Goal: Information Seeking & Learning: Find specific fact

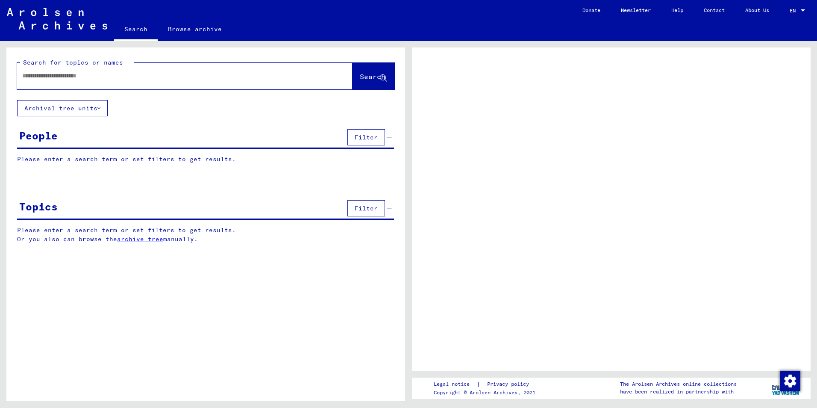
click at [32, 83] on div at bounding box center [174, 75] width 315 height 19
click at [35, 78] on input "text" at bounding box center [177, 75] width 310 height 9
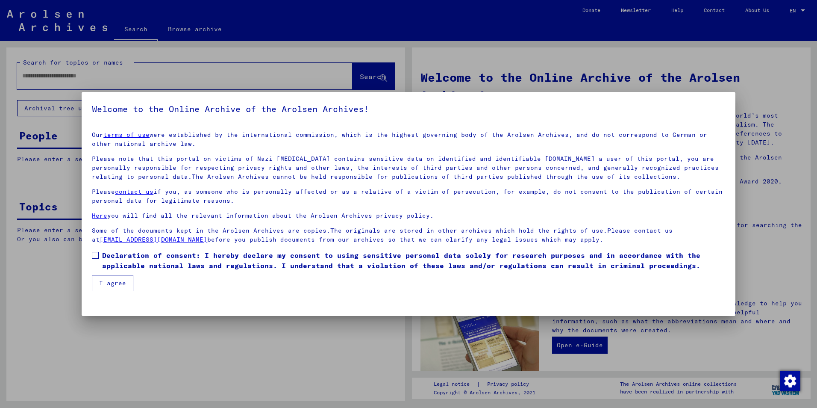
click at [95, 256] on span at bounding box center [95, 255] width 7 height 7
click at [109, 278] on button "I agree" at bounding box center [112, 283] width 41 height 16
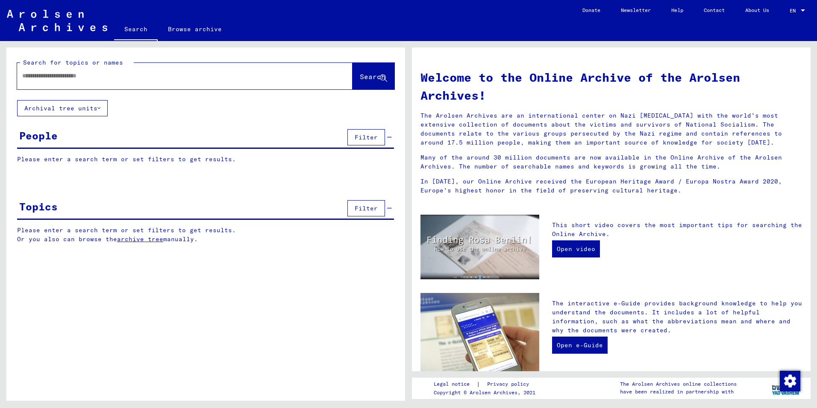
click at [29, 76] on input "text" at bounding box center [174, 75] width 305 height 9
type input "**********"
click at [363, 76] on span "Search" at bounding box center [373, 76] width 26 height 9
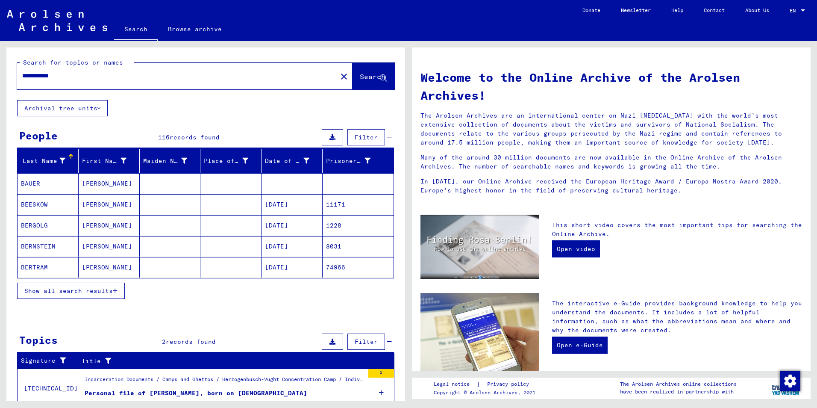
click at [351, 182] on mat-cell at bounding box center [358, 183] width 71 height 21
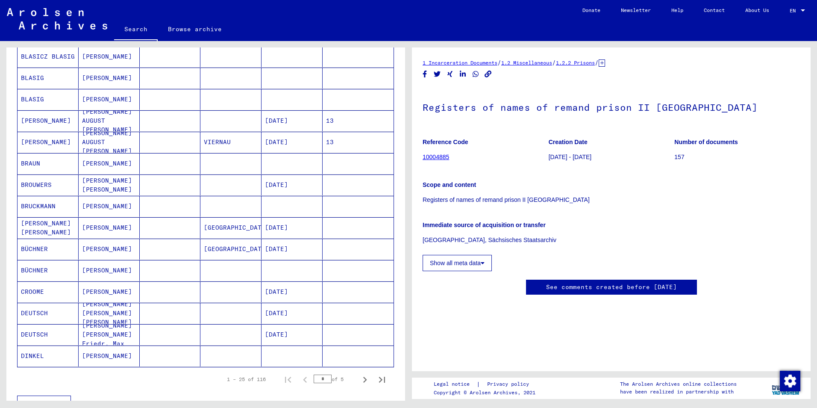
scroll to position [342, 0]
click at [359, 376] on icon "Next page" at bounding box center [365, 378] width 12 height 12
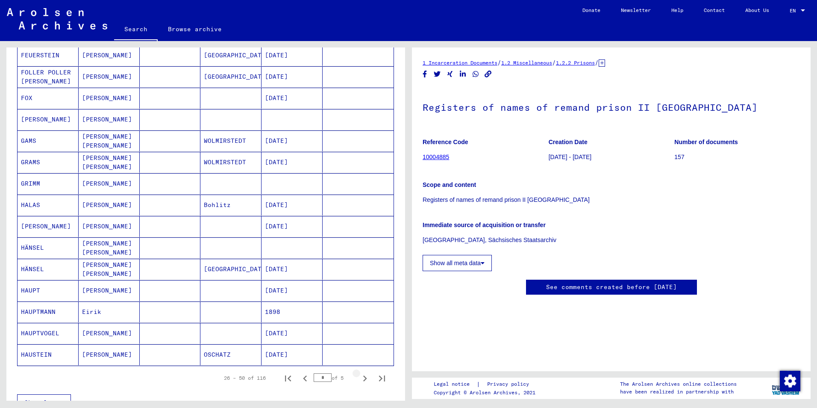
click at [359, 376] on icon "Next page" at bounding box center [365, 378] width 12 height 12
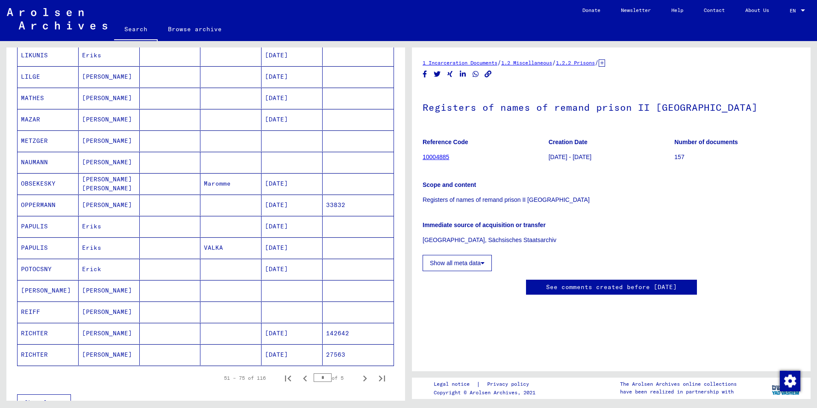
click at [359, 376] on icon "Next page" at bounding box center [365, 378] width 12 height 12
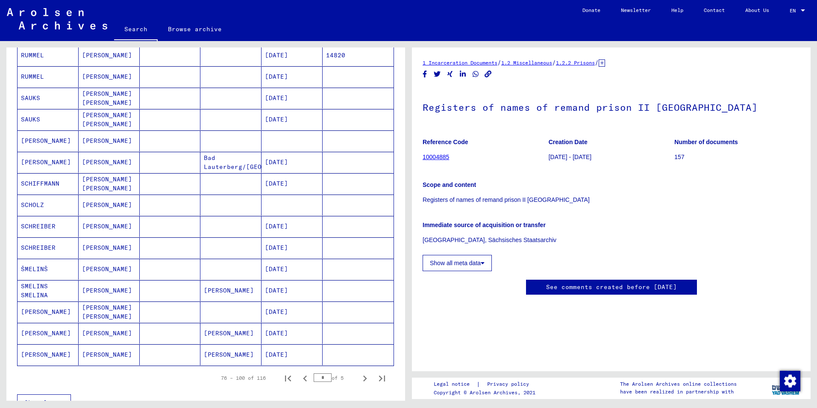
click at [359, 376] on icon "Next page" at bounding box center [365, 378] width 12 height 12
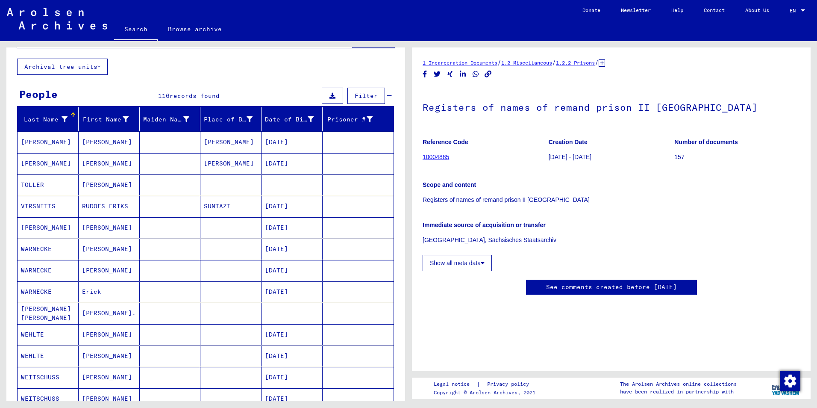
scroll to position [27, 0]
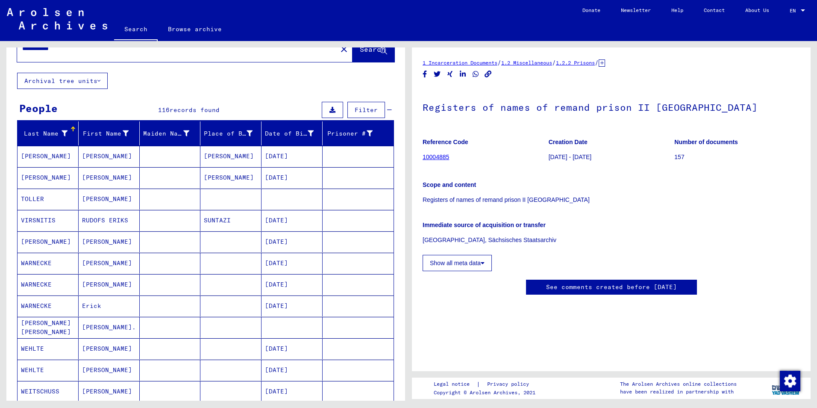
click at [327, 154] on mat-cell at bounding box center [358, 156] width 71 height 21
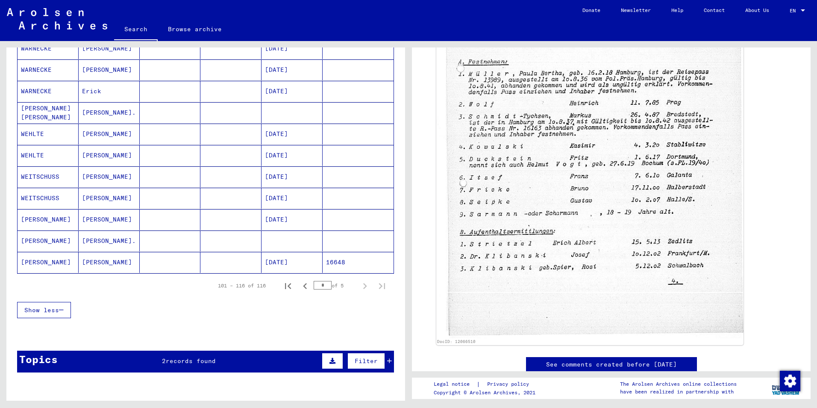
scroll to position [256, 0]
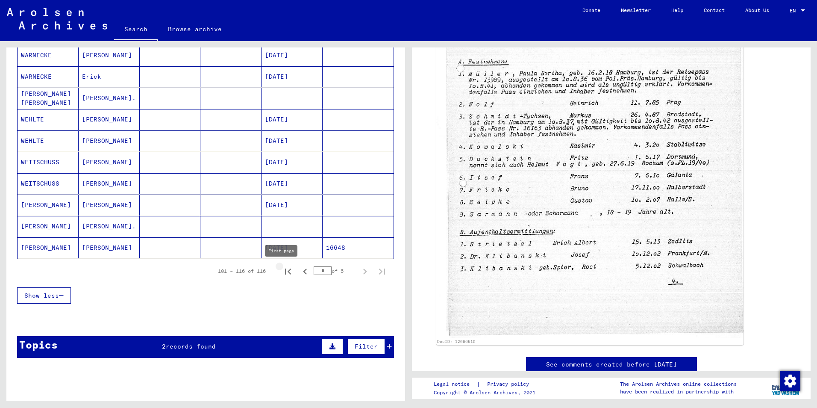
click at [285, 270] on icon "First page" at bounding box center [288, 271] width 12 height 12
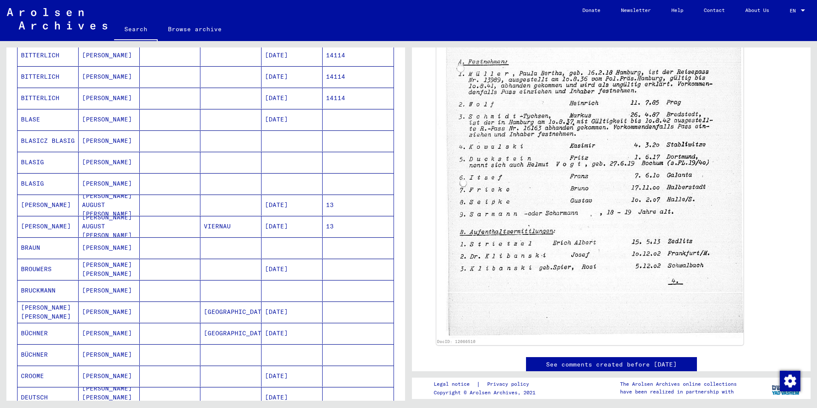
click at [285, 270] on mat-cell "[DATE]" at bounding box center [291, 268] width 61 height 21
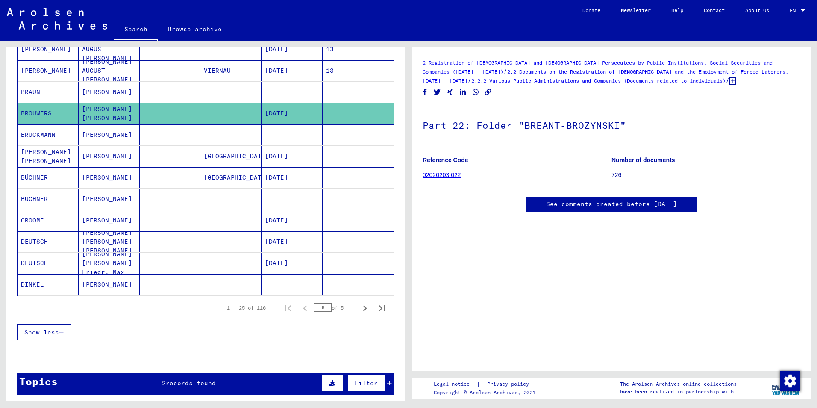
scroll to position [427, 0]
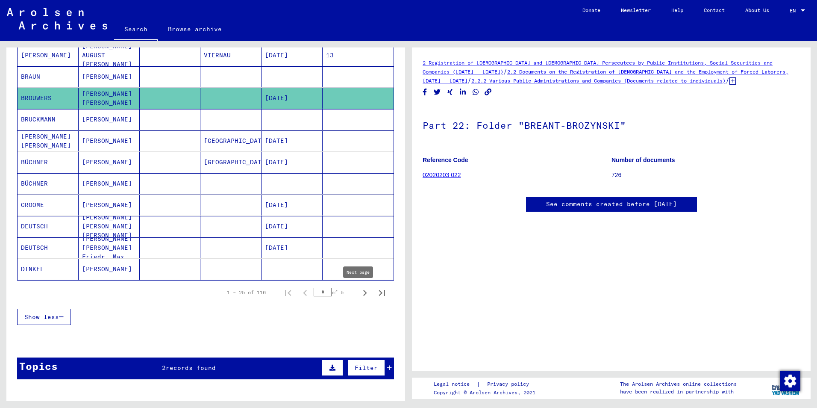
click at [359, 292] on icon "Next page" at bounding box center [365, 293] width 12 height 12
type input "*"
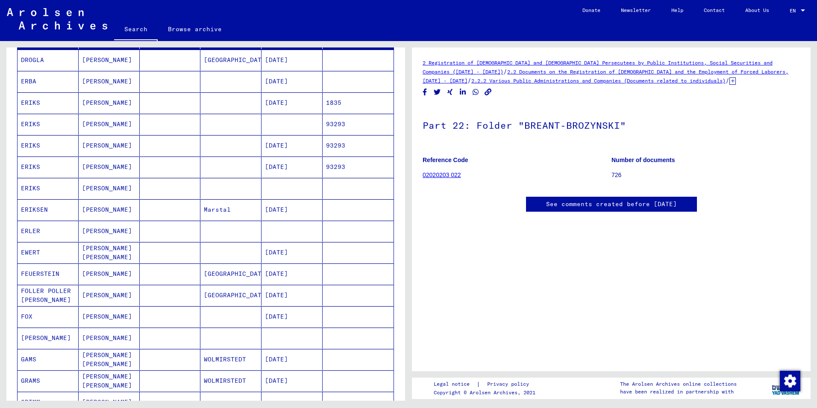
scroll to position [85, 0]
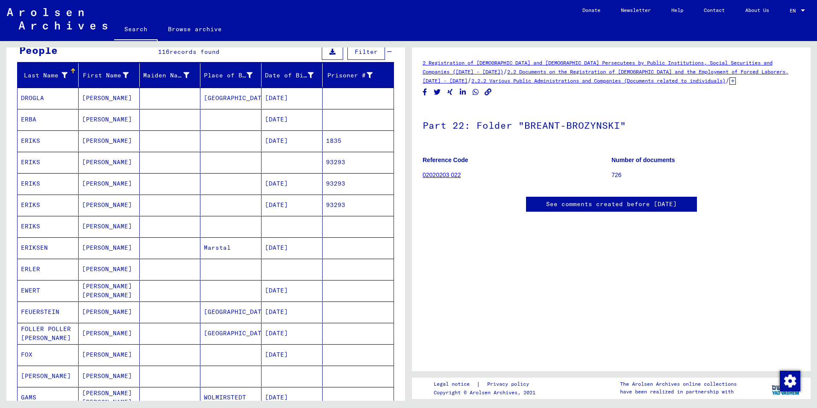
click at [349, 145] on mat-cell "1835" at bounding box center [358, 140] width 71 height 21
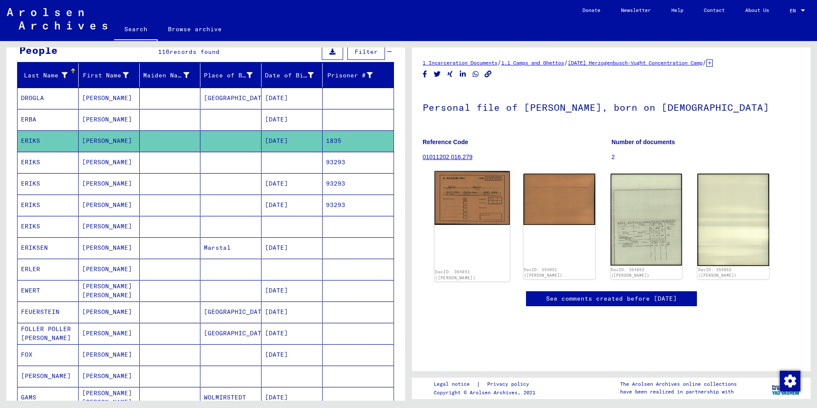
click at [463, 199] on img at bounding box center [471, 198] width 75 height 54
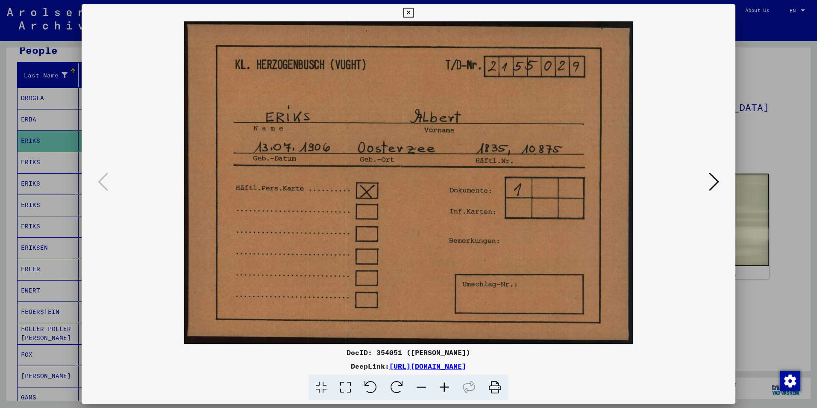
click at [407, 11] on icon at bounding box center [408, 13] width 10 height 10
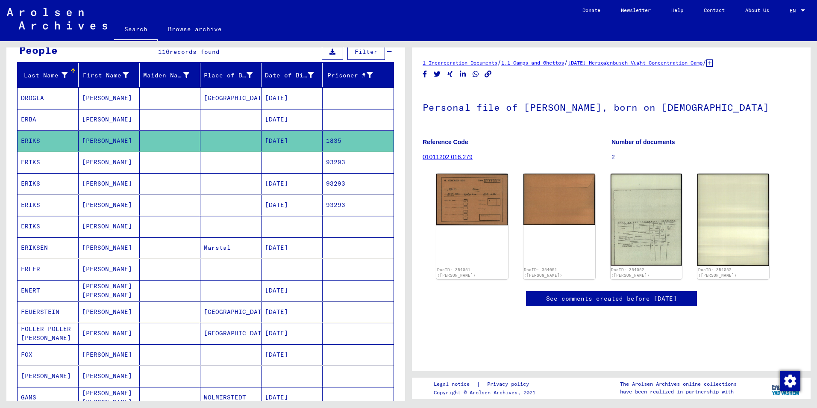
click at [331, 167] on mat-cell "93293" at bounding box center [358, 162] width 71 height 21
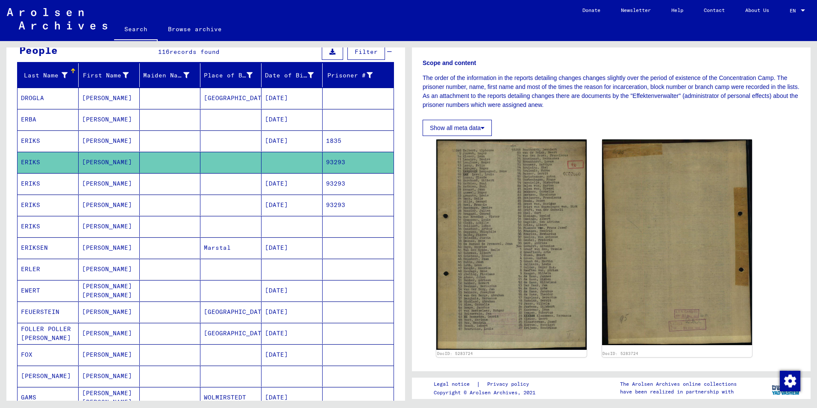
scroll to position [128, 0]
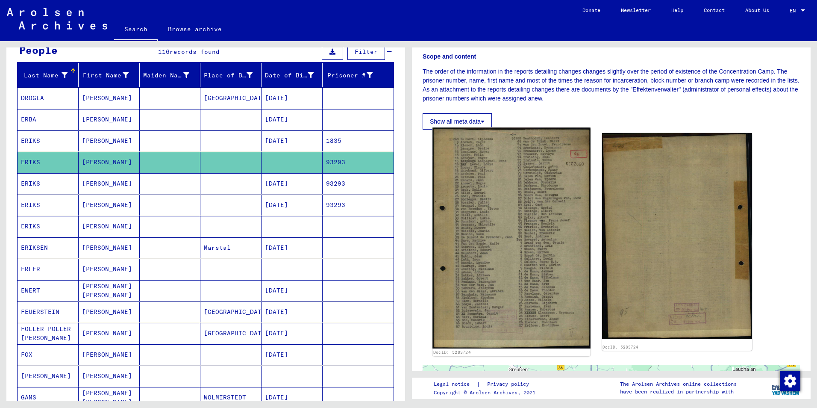
click at [505, 243] on img at bounding box center [511, 237] width 158 height 221
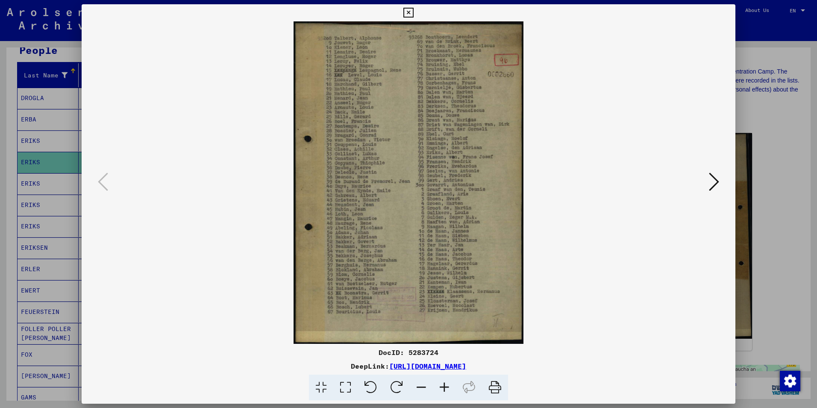
click at [406, 16] on icon at bounding box center [408, 13] width 10 height 10
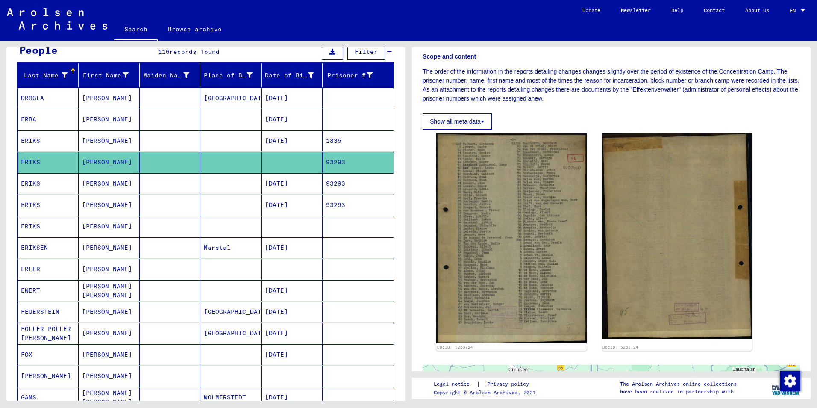
click at [348, 183] on mat-cell "93293" at bounding box center [358, 183] width 71 height 21
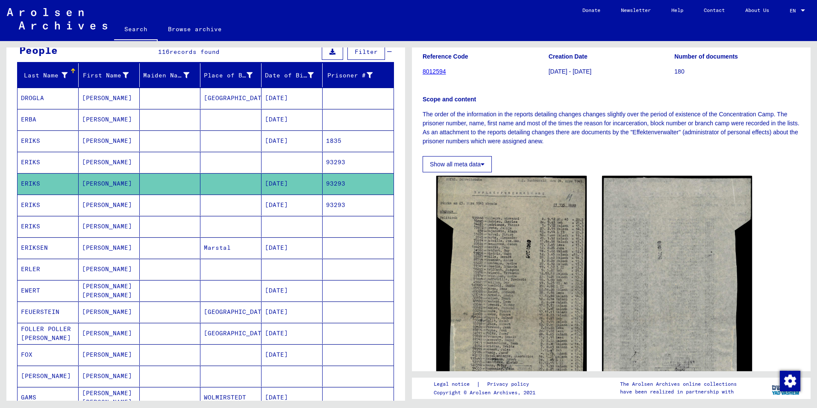
scroll to position [128, 0]
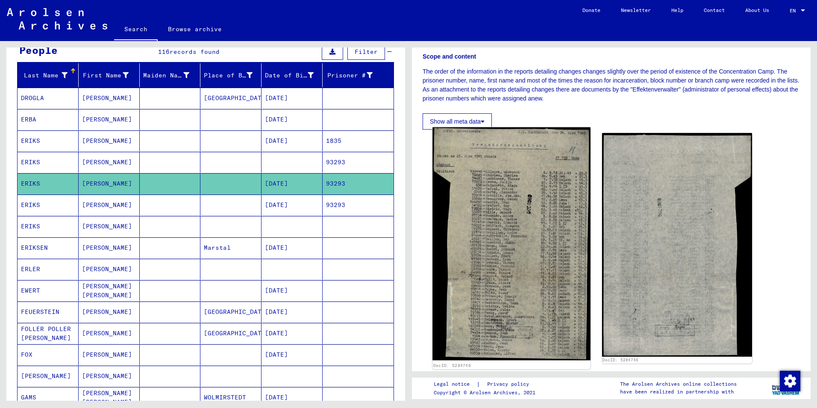
click at [481, 243] on img at bounding box center [511, 243] width 158 height 233
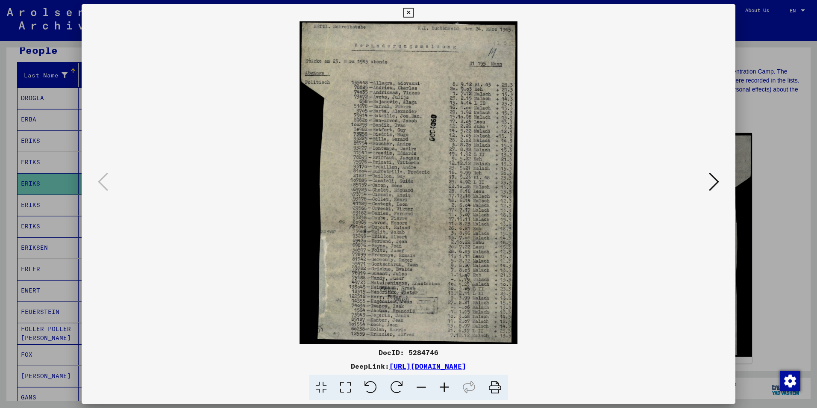
click at [408, 11] on icon at bounding box center [408, 13] width 10 height 10
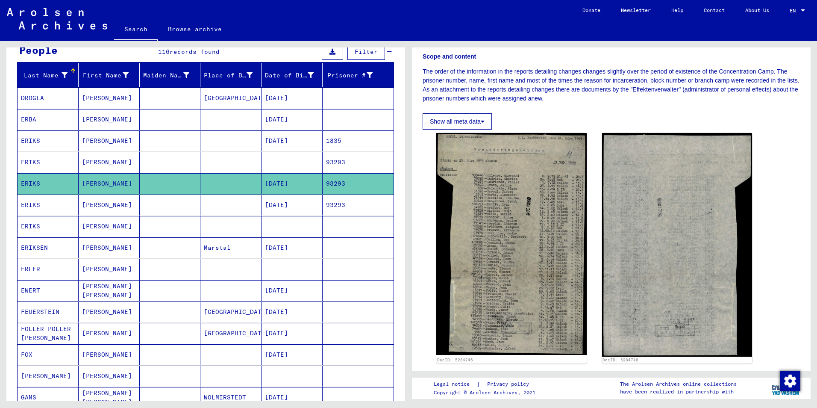
click at [292, 206] on mat-cell "[DATE]" at bounding box center [291, 204] width 61 height 21
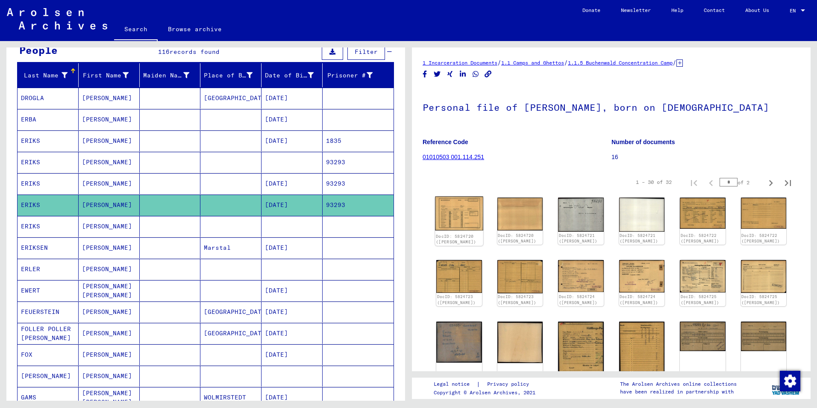
click at [457, 218] on img at bounding box center [459, 213] width 48 height 34
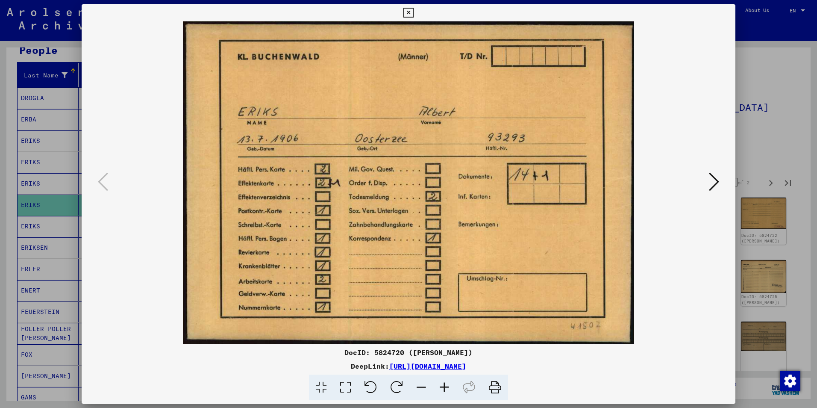
click at [710, 182] on icon at bounding box center [714, 181] width 10 height 21
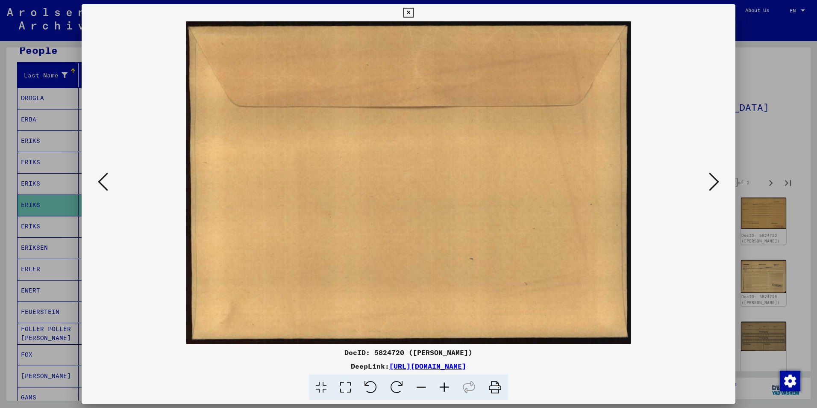
click at [710, 182] on icon at bounding box center [714, 181] width 10 height 21
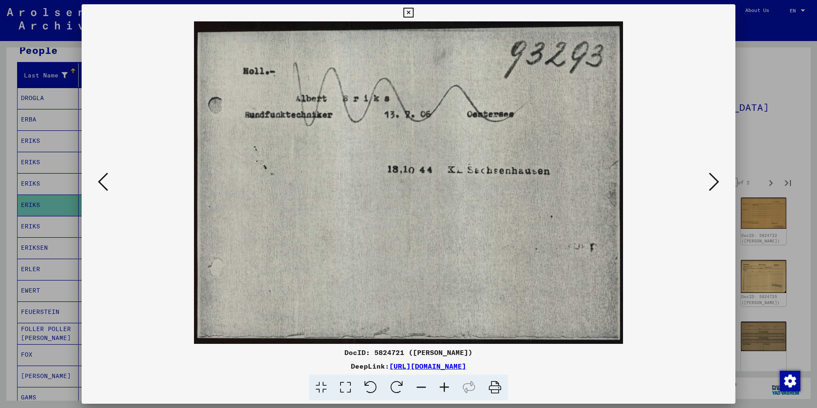
click at [712, 182] on icon at bounding box center [714, 181] width 10 height 21
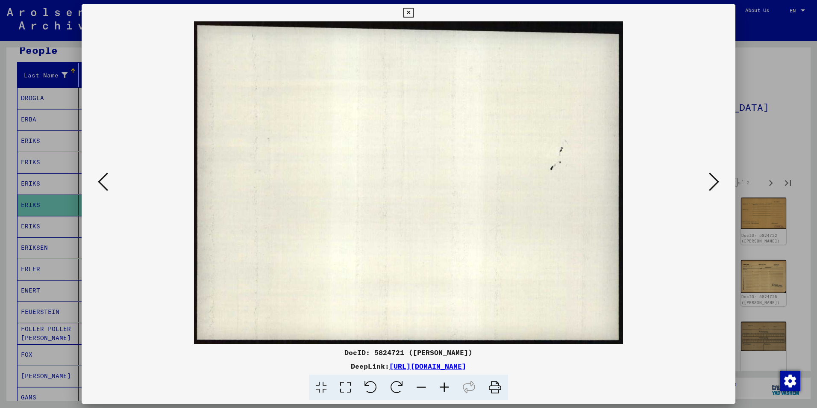
click at [712, 182] on icon at bounding box center [714, 181] width 10 height 21
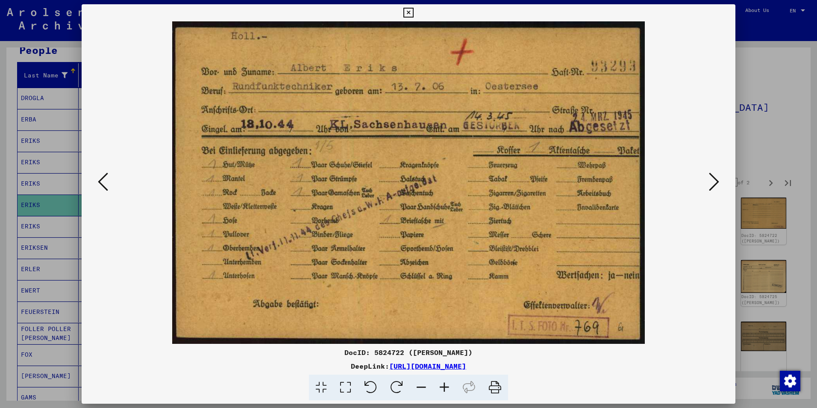
click at [712, 182] on icon at bounding box center [714, 181] width 10 height 21
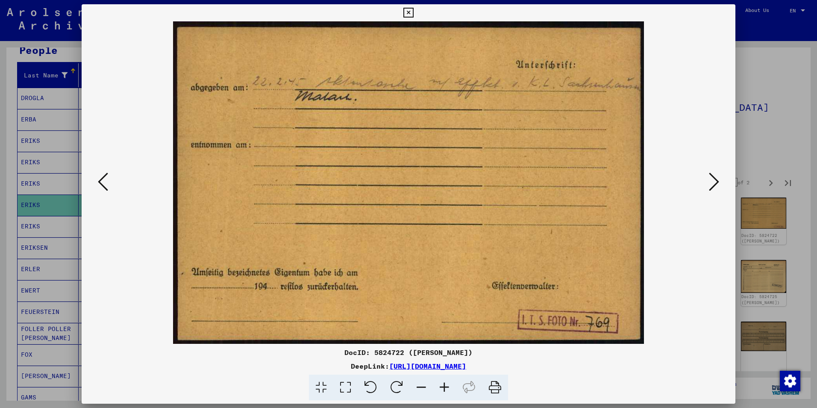
click at [712, 182] on icon at bounding box center [714, 181] width 10 height 21
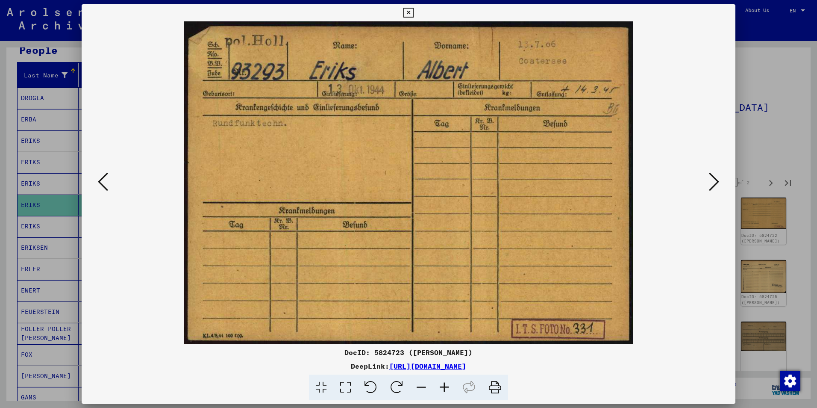
click at [712, 182] on icon at bounding box center [714, 181] width 10 height 21
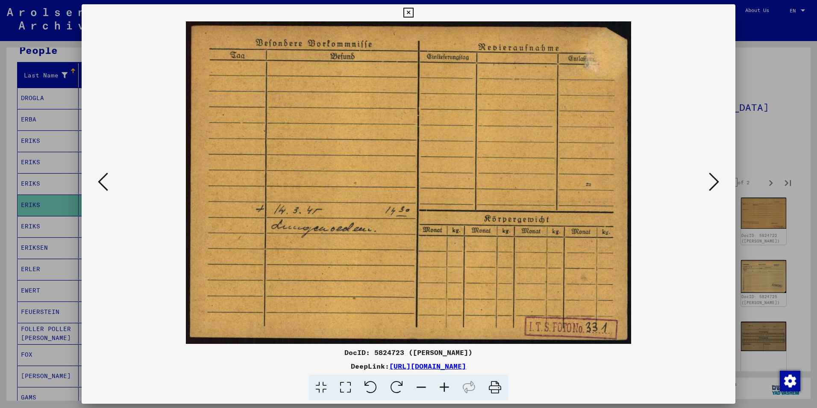
click at [712, 182] on icon at bounding box center [714, 181] width 10 height 21
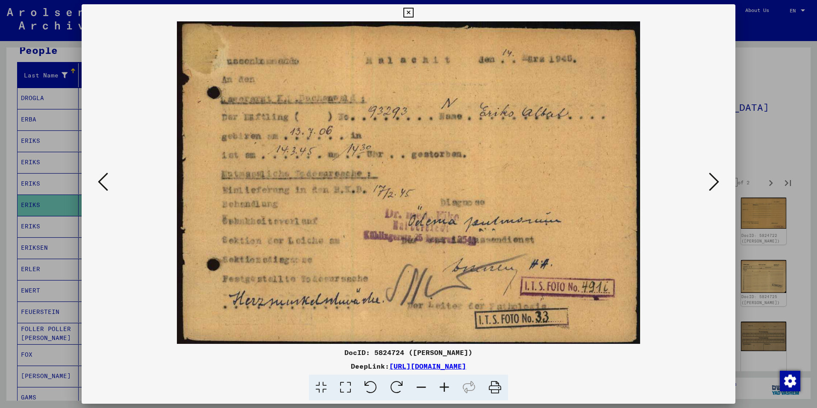
click at [699, 183] on img at bounding box center [408, 182] width 595 height 322
click at [709, 183] on icon at bounding box center [714, 181] width 10 height 21
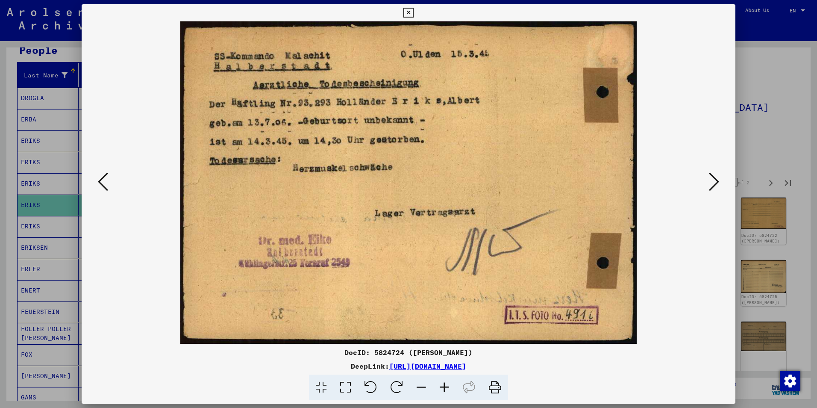
click at [715, 181] on icon at bounding box center [714, 181] width 10 height 21
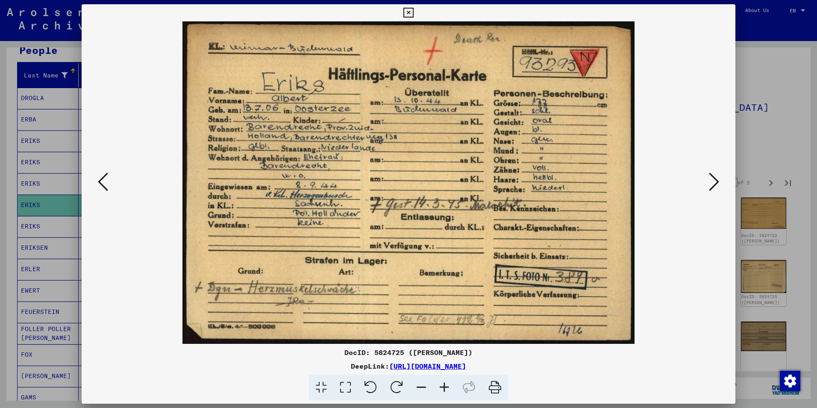
click at [715, 184] on icon at bounding box center [714, 181] width 10 height 21
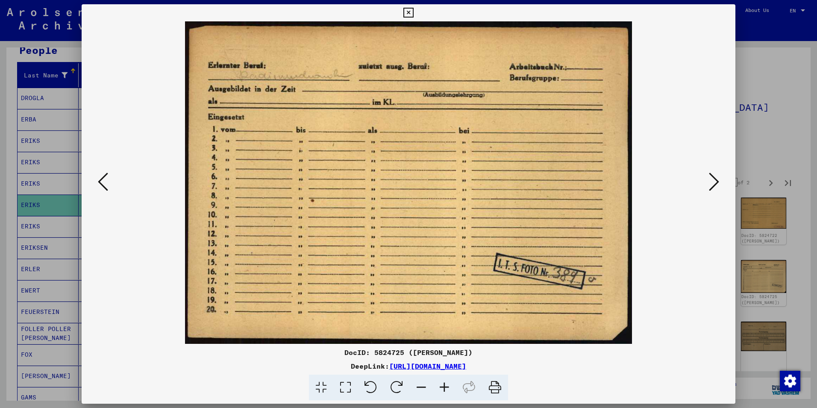
click at [715, 184] on icon at bounding box center [714, 181] width 10 height 21
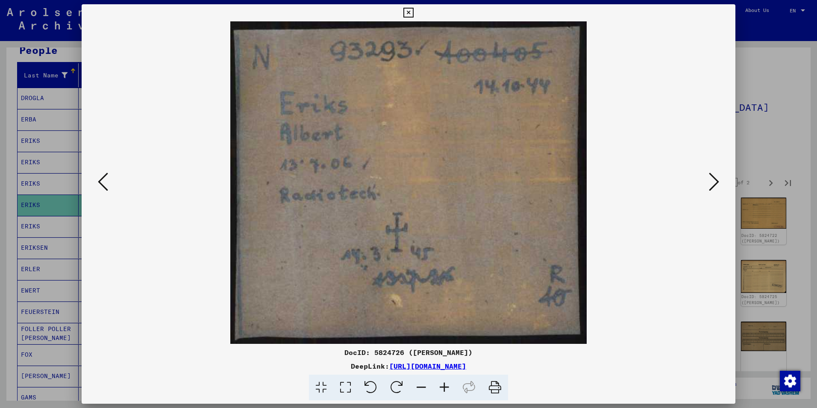
click at [104, 182] on icon at bounding box center [103, 181] width 10 height 21
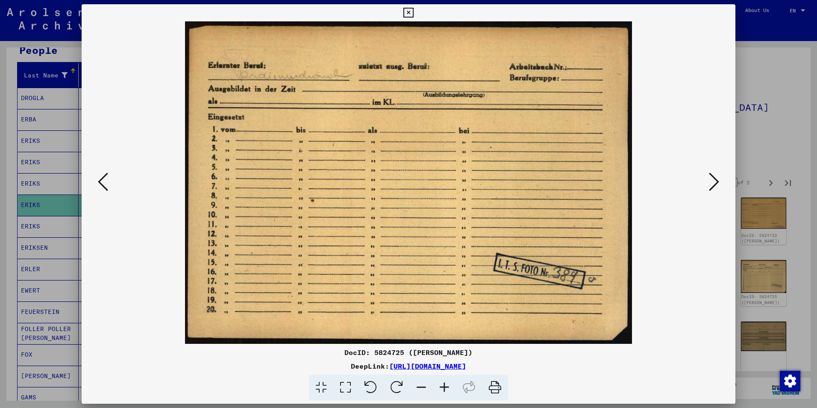
click at [104, 182] on icon at bounding box center [103, 181] width 10 height 21
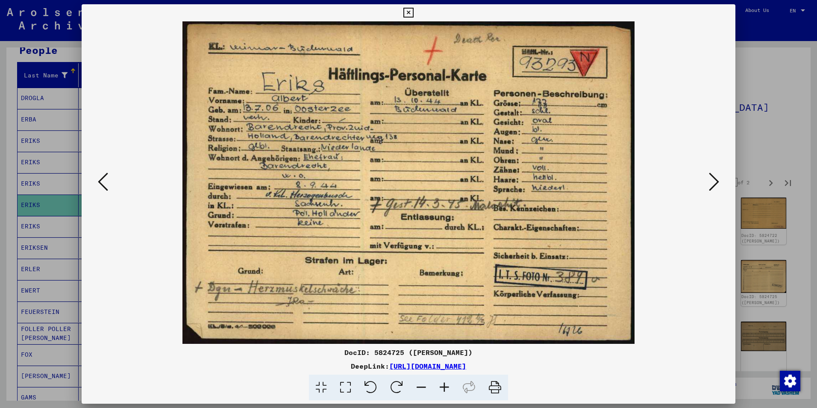
click at [411, 13] on icon at bounding box center [408, 13] width 10 height 10
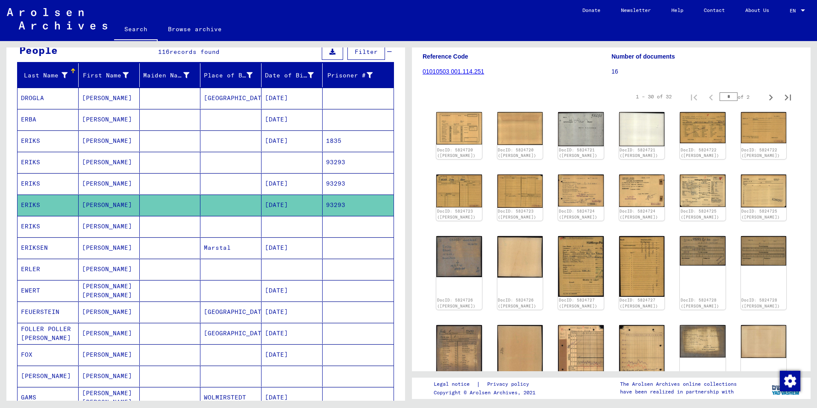
scroll to position [128, 0]
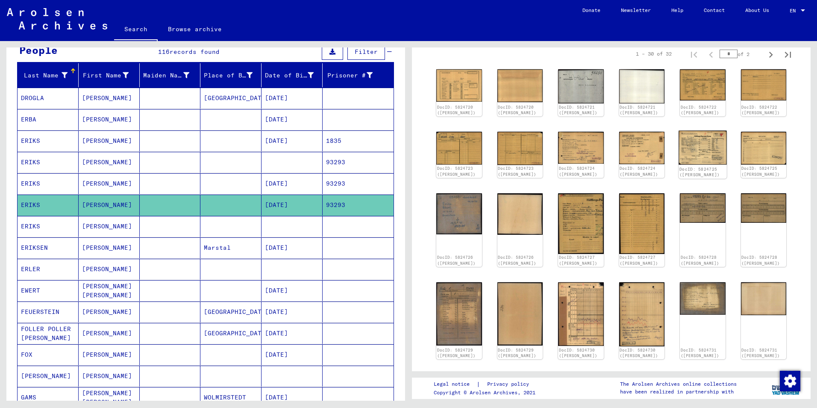
click at [707, 147] on img at bounding box center [702, 148] width 48 height 34
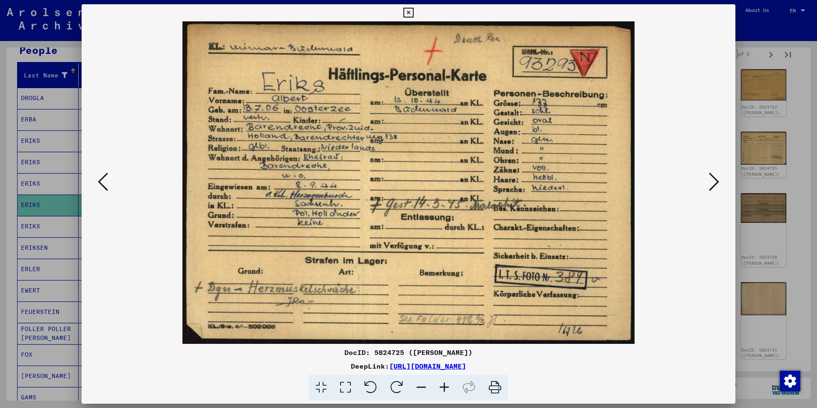
click at [716, 183] on icon at bounding box center [714, 181] width 10 height 21
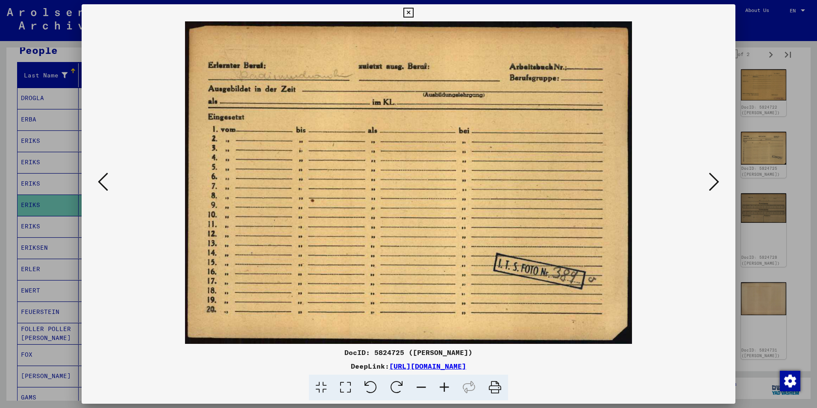
click at [716, 183] on icon at bounding box center [714, 181] width 10 height 21
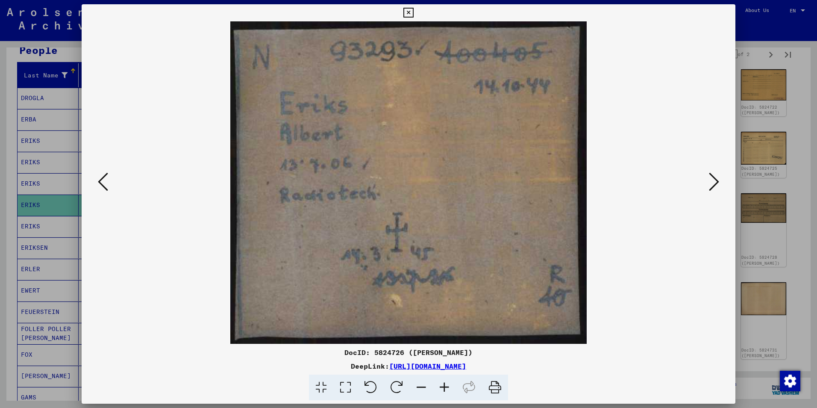
click at [716, 183] on icon at bounding box center [714, 181] width 10 height 21
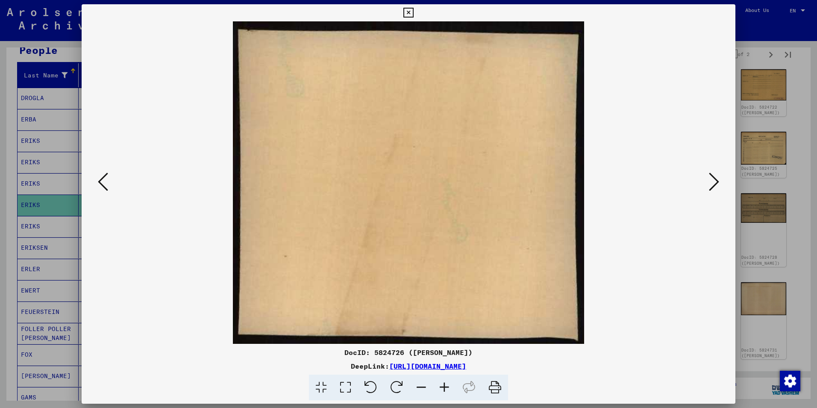
click at [100, 183] on icon at bounding box center [103, 181] width 10 height 21
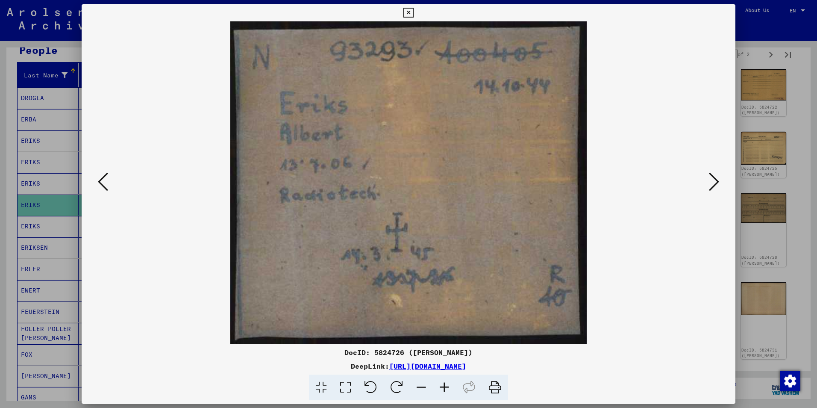
click at [713, 178] on icon at bounding box center [714, 181] width 10 height 21
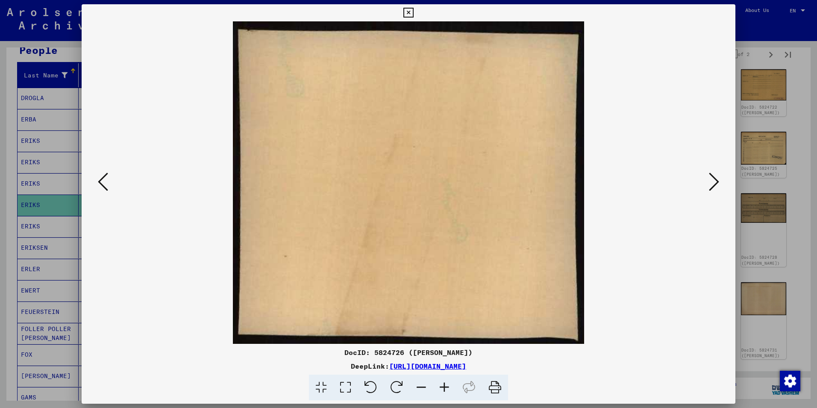
click at [713, 178] on icon at bounding box center [714, 181] width 10 height 21
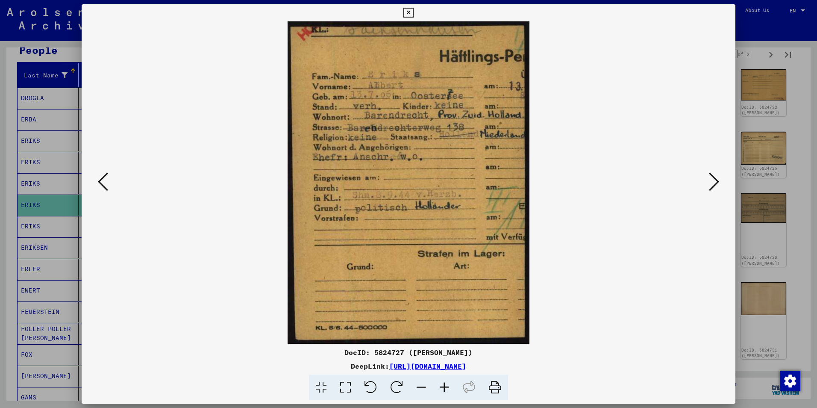
click at [710, 188] on icon at bounding box center [714, 181] width 10 height 21
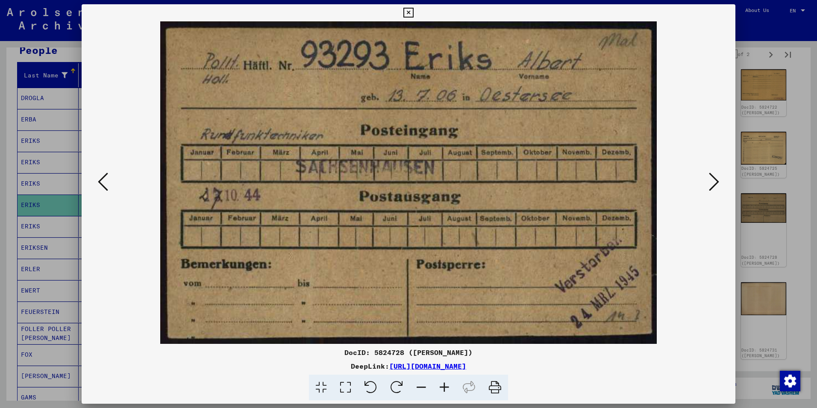
click at [710, 188] on icon at bounding box center [714, 181] width 10 height 21
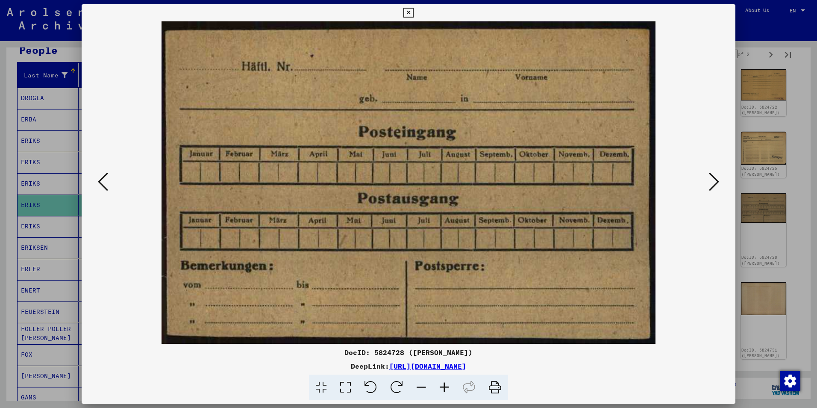
click at [101, 179] on icon at bounding box center [103, 181] width 10 height 21
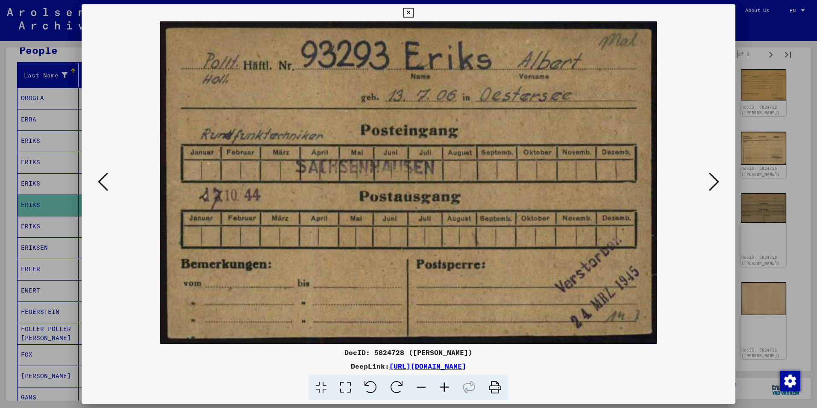
click at [101, 179] on icon at bounding box center [103, 181] width 10 height 21
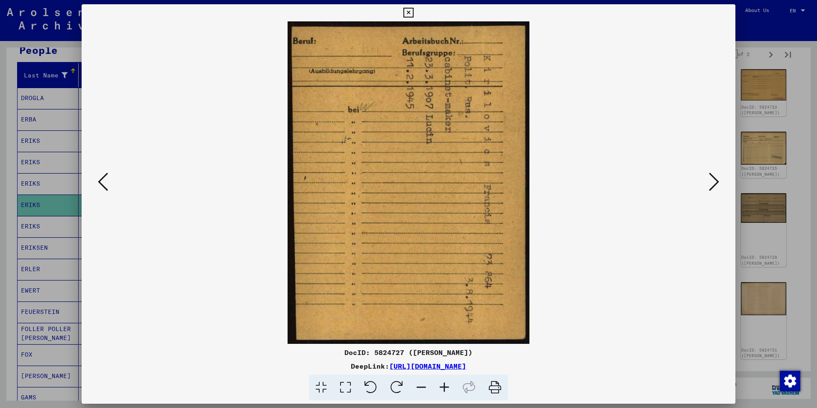
click at [718, 183] on icon at bounding box center [714, 181] width 10 height 21
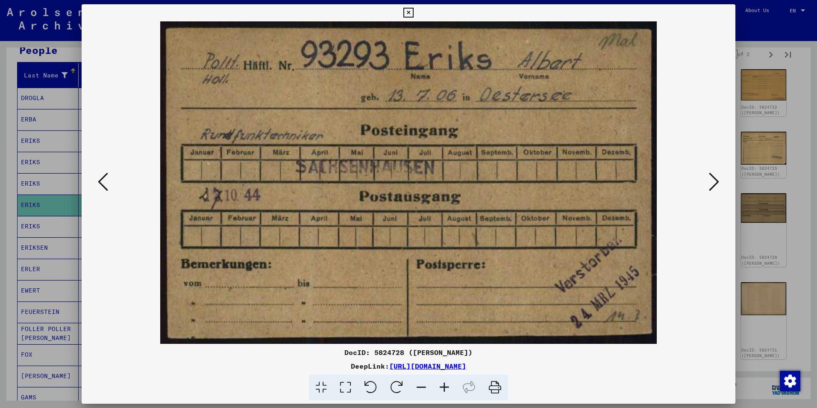
click at [718, 183] on icon at bounding box center [714, 181] width 10 height 21
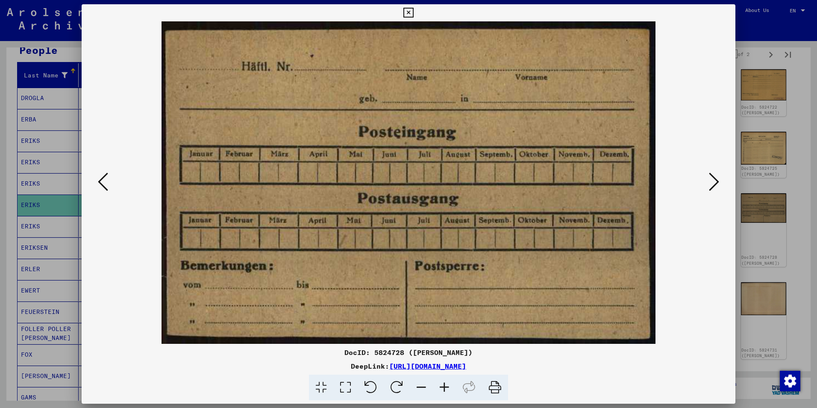
click at [718, 183] on icon at bounding box center [714, 181] width 10 height 21
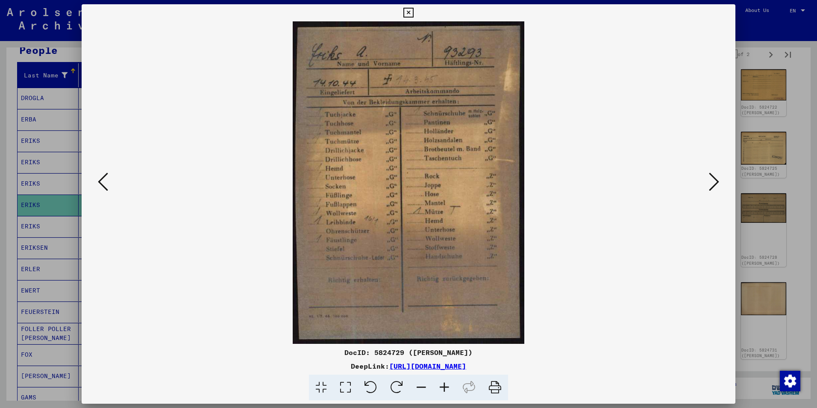
click at [718, 183] on icon at bounding box center [714, 181] width 10 height 21
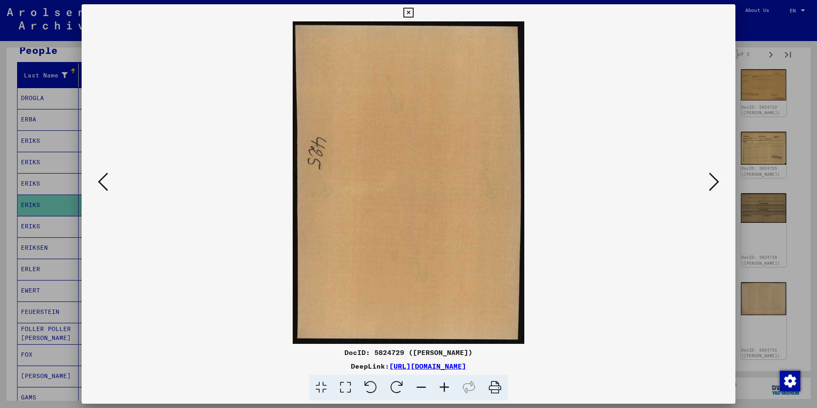
click at [105, 182] on icon at bounding box center [103, 181] width 10 height 21
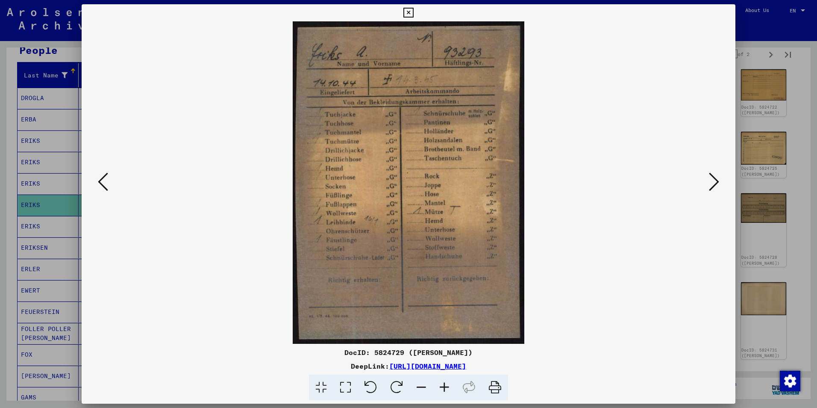
click at [716, 179] on icon at bounding box center [714, 181] width 10 height 21
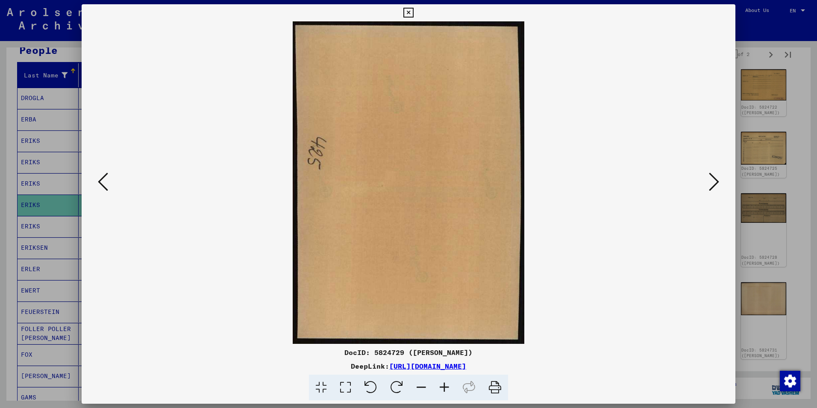
click at [716, 179] on icon at bounding box center [714, 181] width 10 height 21
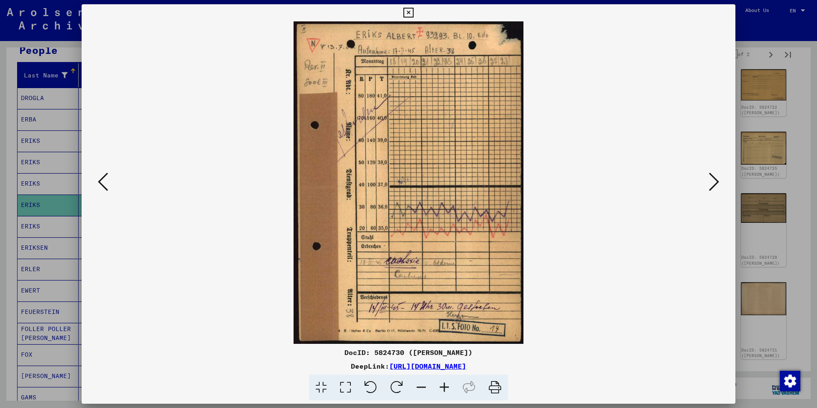
click at [716, 179] on icon at bounding box center [714, 181] width 10 height 21
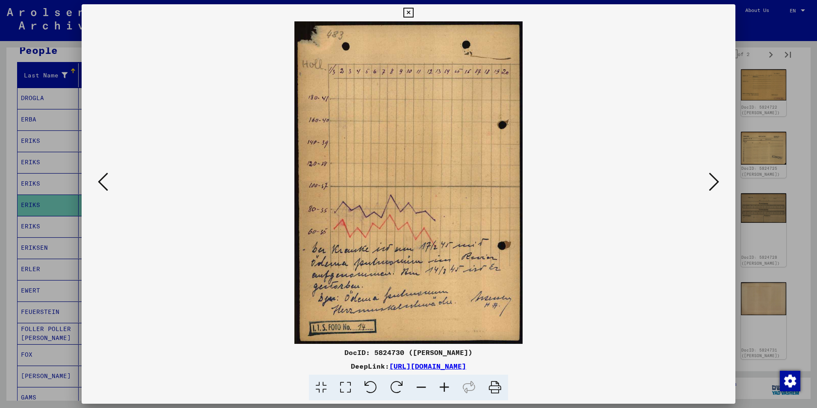
click at [716, 179] on icon at bounding box center [714, 181] width 10 height 21
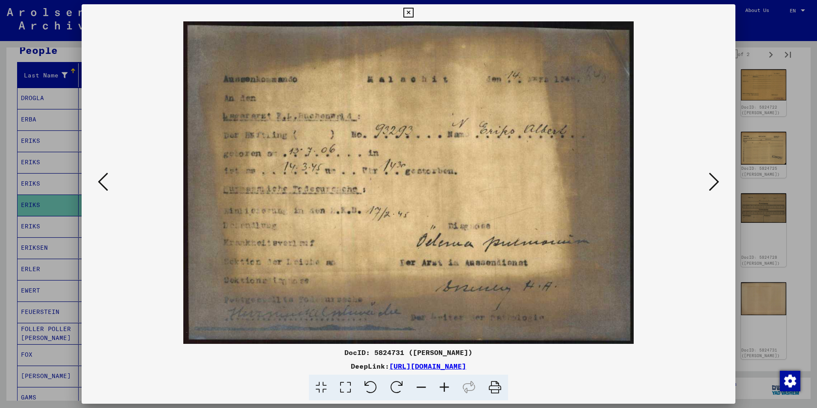
click at [716, 179] on icon at bounding box center [714, 181] width 10 height 21
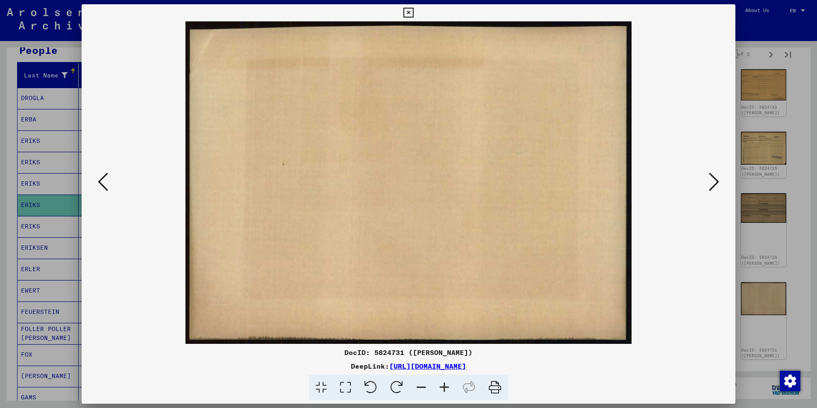
click at [716, 179] on icon at bounding box center [714, 181] width 10 height 21
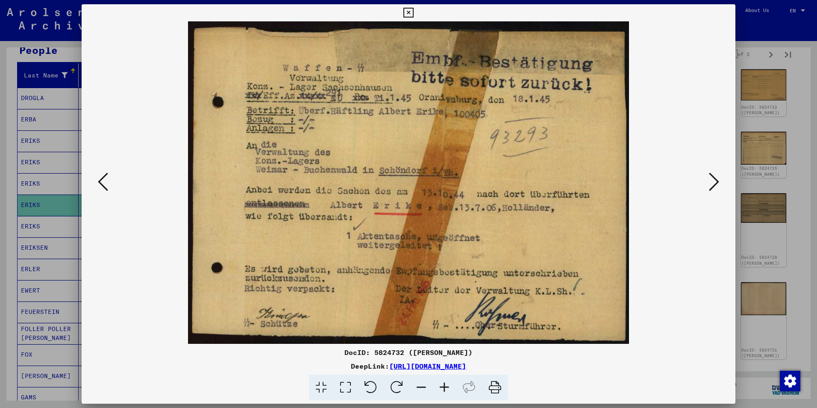
click at [716, 179] on icon at bounding box center [714, 181] width 10 height 21
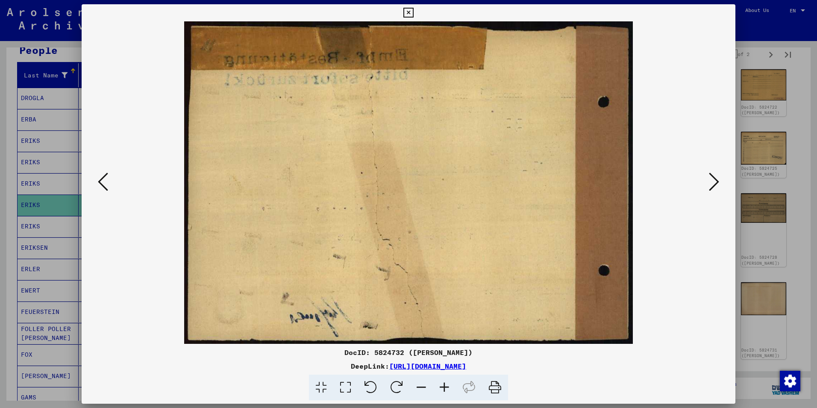
click at [716, 179] on icon at bounding box center [714, 181] width 10 height 21
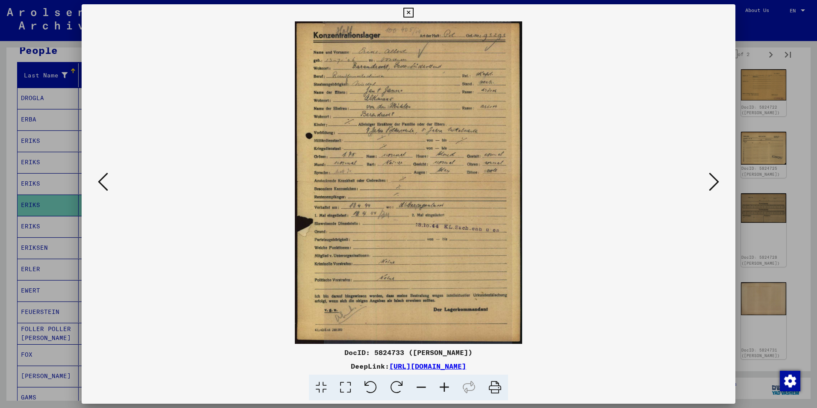
click at [446, 390] on icon at bounding box center [444, 387] width 23 height 26
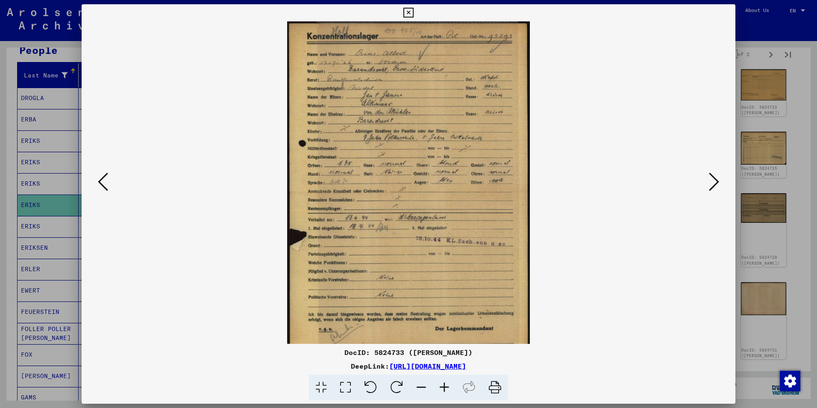
click at [446, 390] on icon at bounding box center [444, 387] width 23 height 26
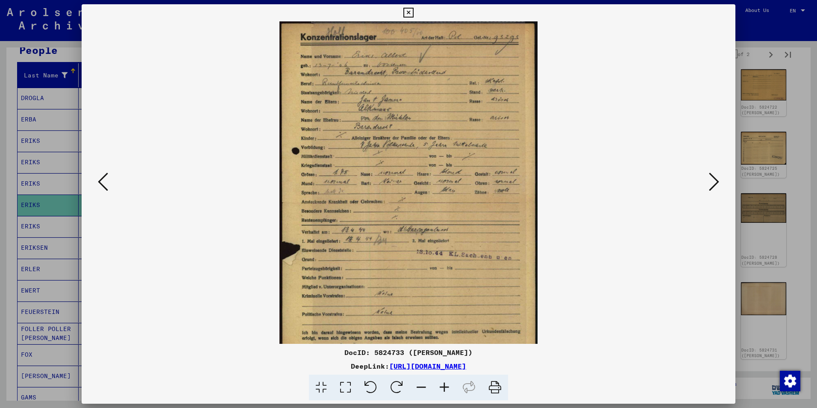
click at [446, 390] on icon at bounding box center [444, 387] width 23 height 26
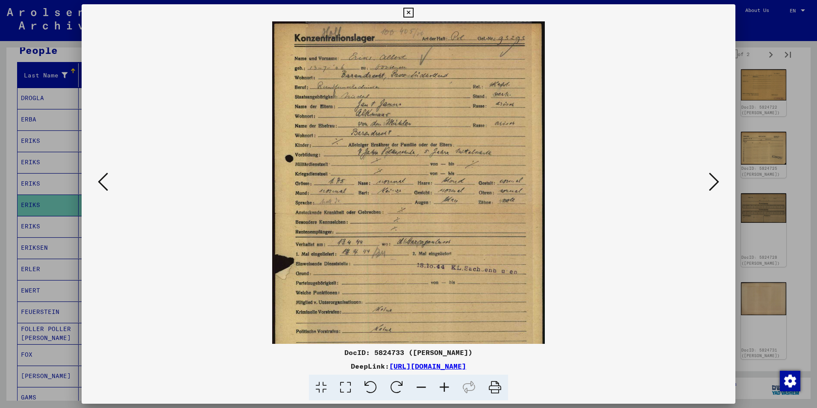
click at [446, 390] on icon at bounding box center [444, 387] width 23 height 26
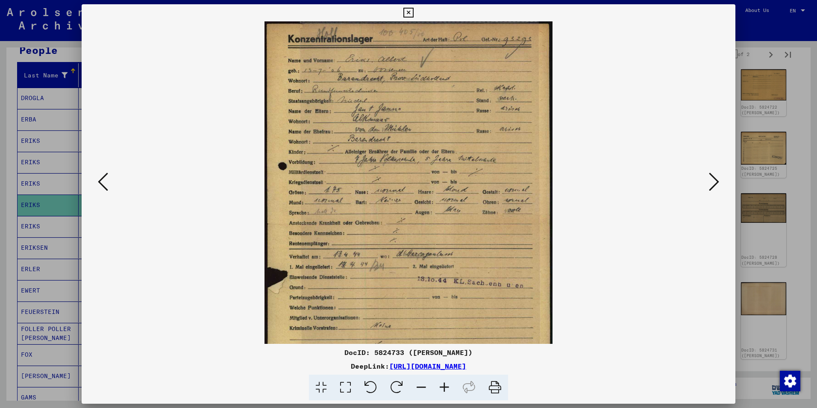
click at [446, 390] on icon at bounding box center [444, 387] width 23 height 26
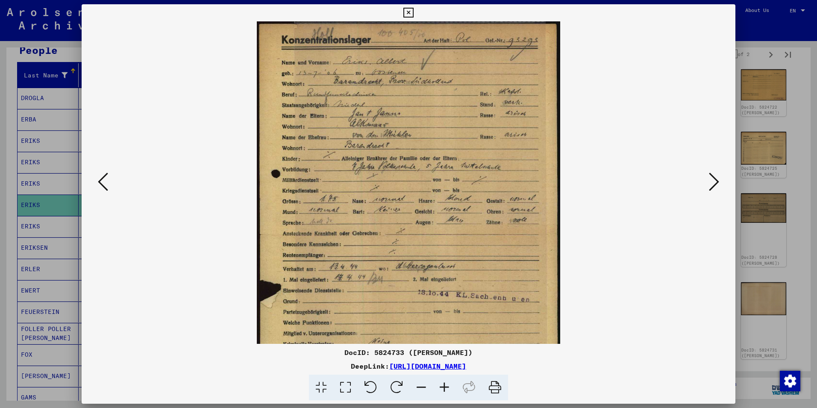
click at [446, 390] on icon at bounding box center [444, 387] width 23 height 26
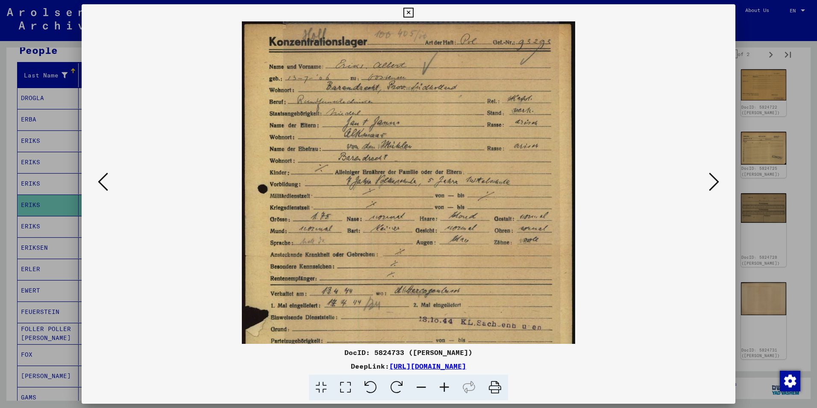
click at [446, 390] on icon at bounding box center [444, 387] width 23 height 26
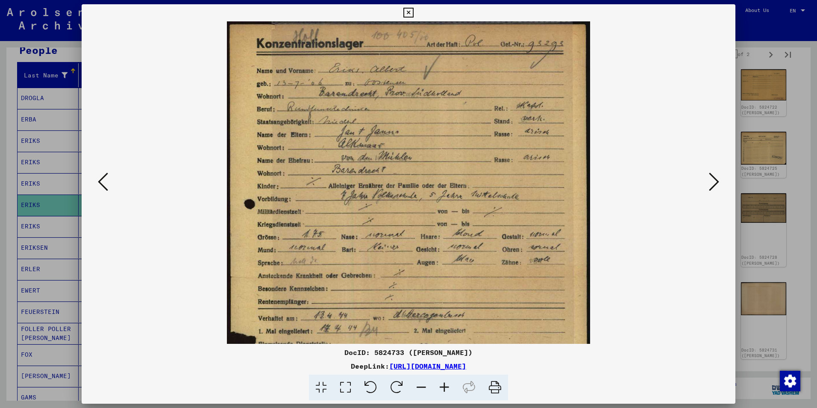
click at [446, 390] on icon at bounding box center [444, 387] width 23 height 26
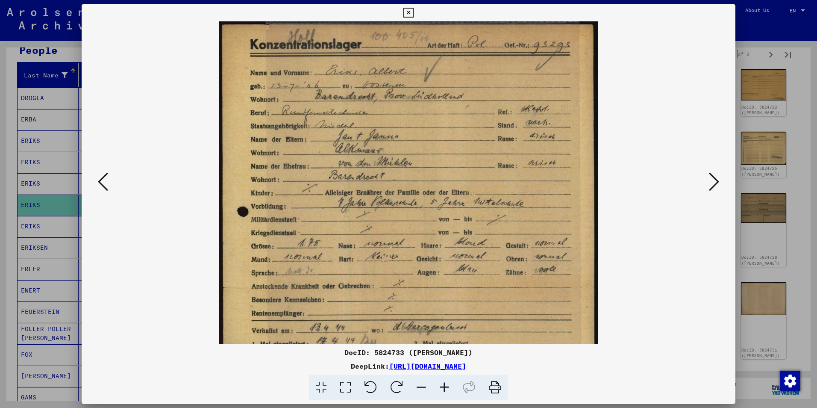
click at [446, 390] on icon at bounding box center [444, 387] width 23 height 26
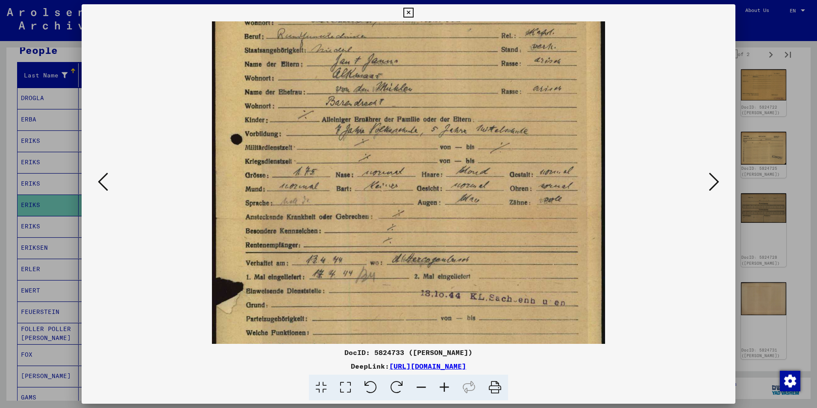
scroll to position [90, 0]
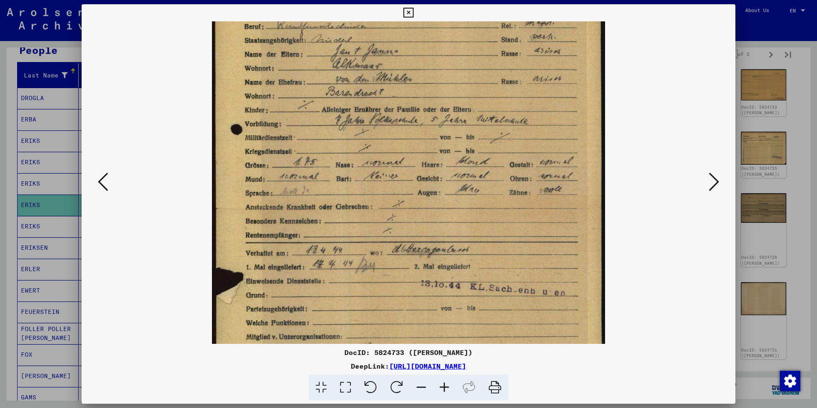
drag, startPoint x: 412, startPoint y: 273, endPoint x: 410, endPoint y: 183, distance: 89.7
click at [410, 183] on img at bounding box center [408, 210] width 393 height 557
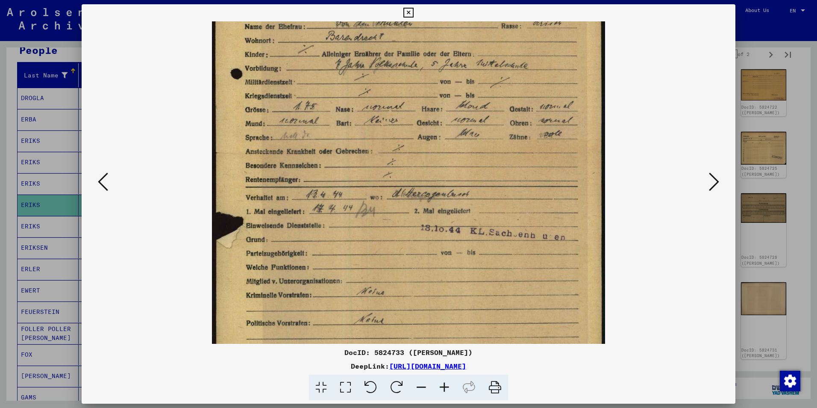
scroll to position [148, 0]
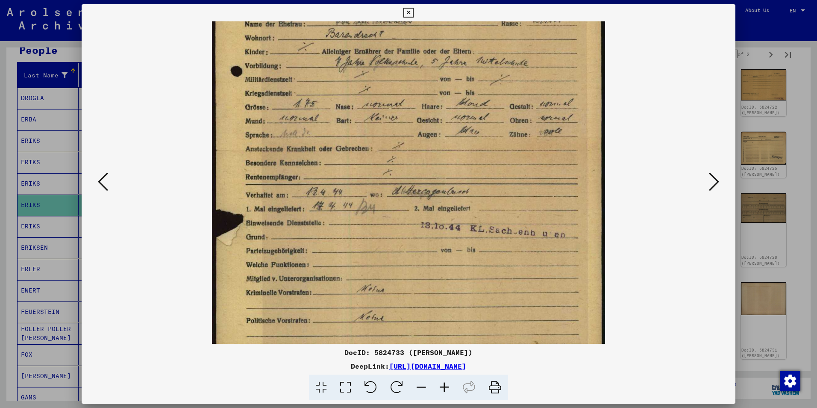
drag, startPoint x: 414, startPoint y: 222, endPoint x: 414, endPoint y: 164, distance: 58.1
click at [414, 164] on img at bounding box center [408, 152] width 393 height 557
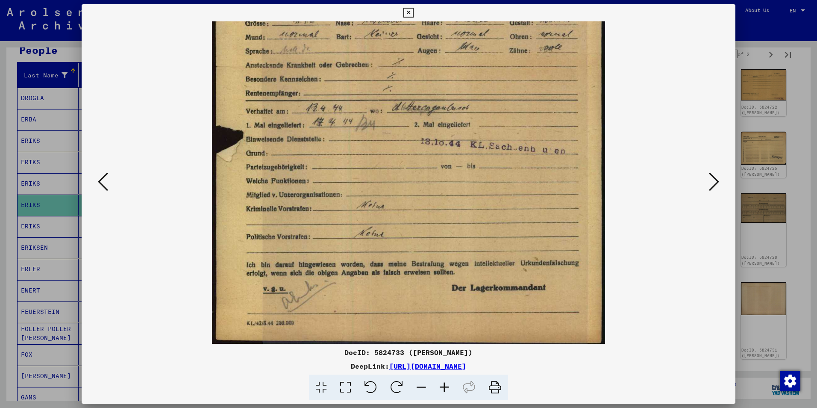
scroll to position [233, 0]
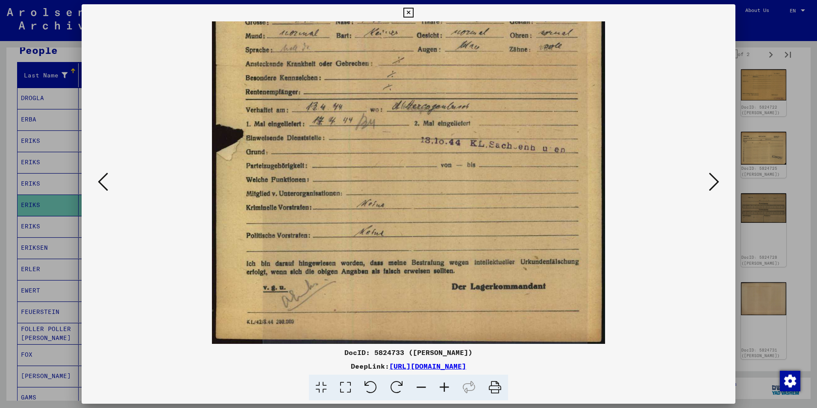
drag, startPoint x: 440, startPoint y: 289, endPoint x: 434, endPoint y: 204, distance: 85.2
click at [434, 204] on img at bounding box center [408, 67] width 393 height 557
click at [405, 8] on icon at bounding box center [408, 13] width 10 height 10
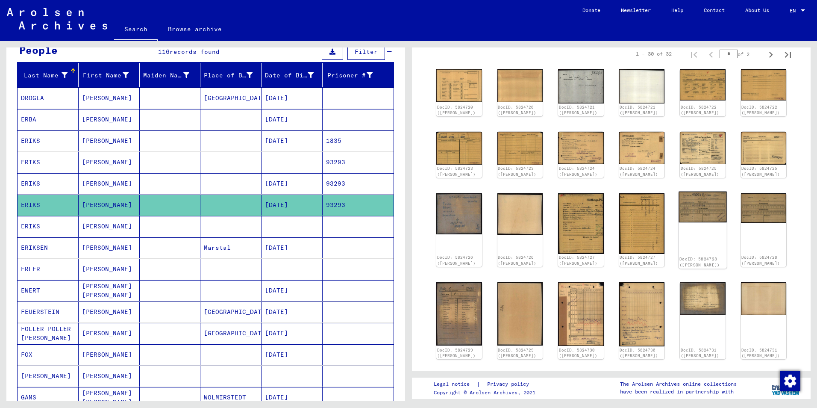
click at [690, 211] on img at bounding box center [702, 206] width 48 height 31
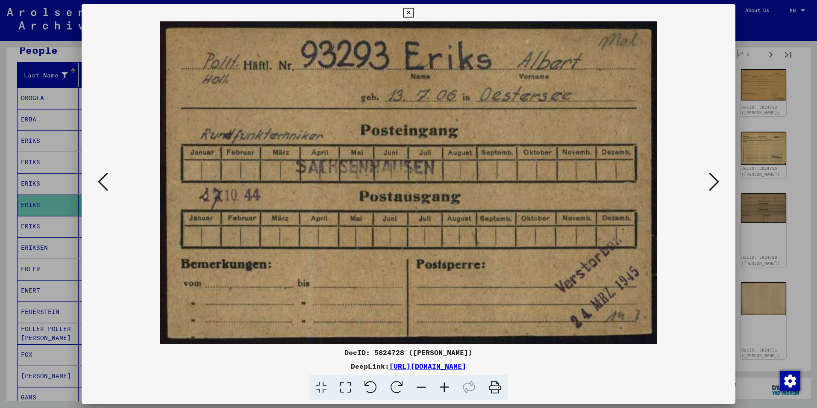
click at [690, 211] on div at bounding box center [409, 182] width 654 height 322
click at [610, 199] on img at bounding box center [408, 182] width 595 height 322
click at [711, 183] on icon at bounding box center [714, 181] width 10 height 21
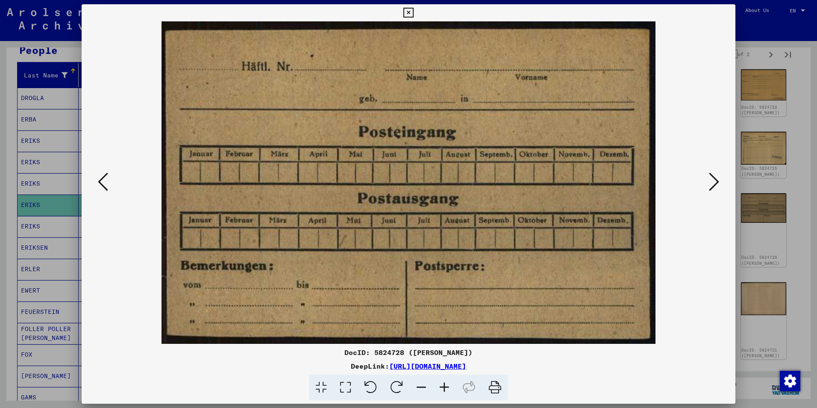
click at [100, 181] on icon at bounding box center [103, 181] width 10 height 21
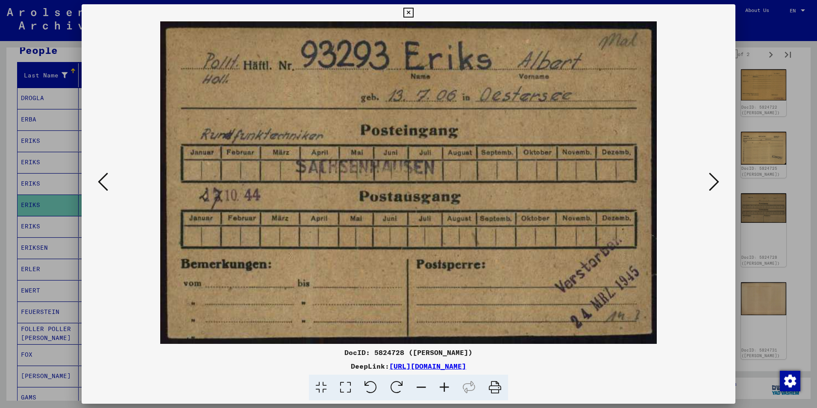
click at [203, 111] on img at bounding box center [408, 182] width 595 height 322
click at [712, 176] on icon at bounding box center [714, 181] width 10 height 21
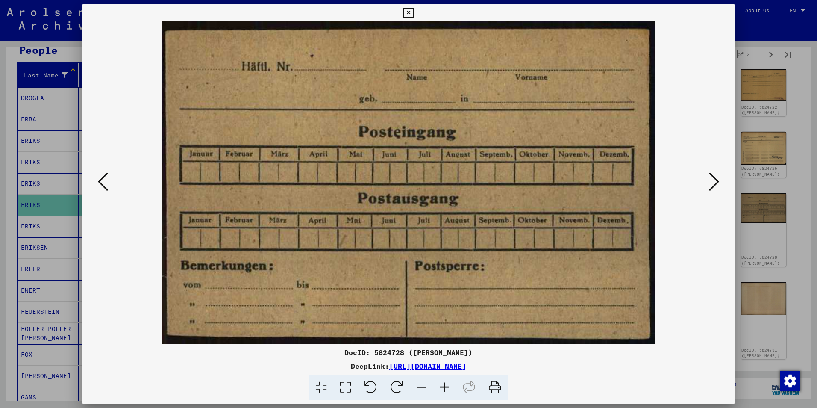
click at [712, 176] on icon at bounding box center [714, 181] width 10 height 21
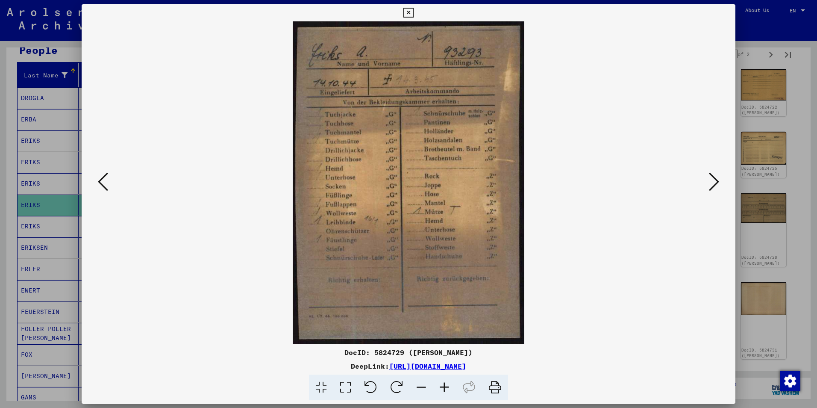
click at [712, 176] on icon at bounding box center [714, 181] width 10 height 21
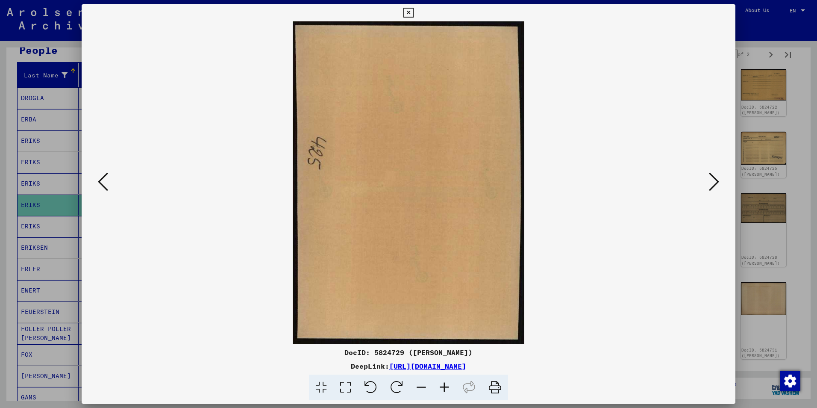
click at [712, 176] on icon at bounding box center [714, 181] width 10 height 21
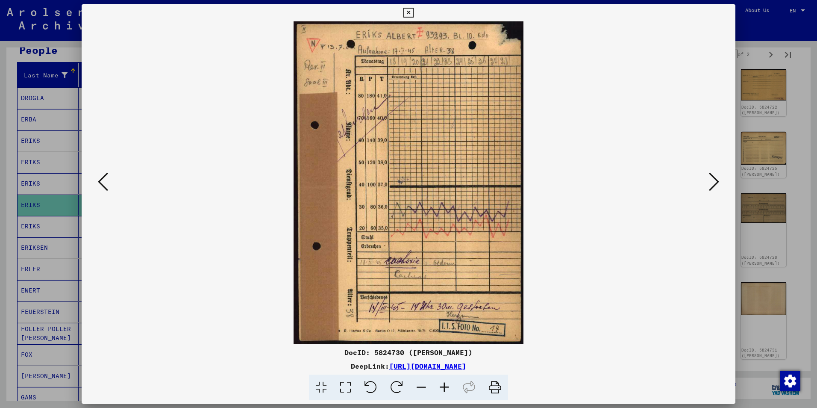
click at [409, 14] on icon at bounding box center [408, 13] width 10 height 10
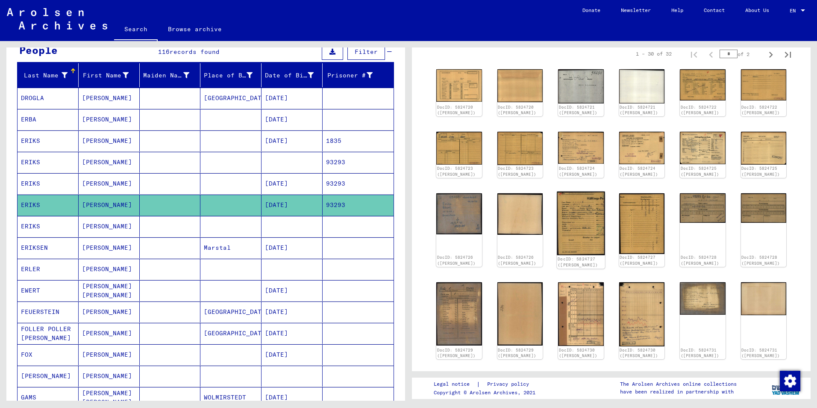
click at [581, 220] on img at bounding box center [581, 223] width 48 height 64
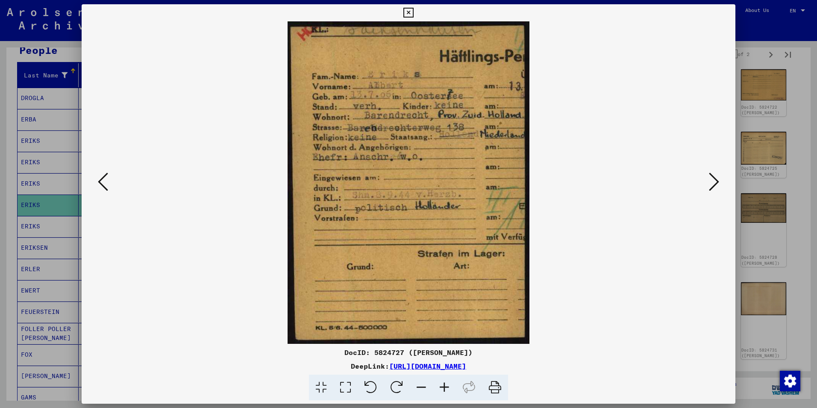
click at [709, 180] on icon at bounding box center [714, 181] width 10 height 21
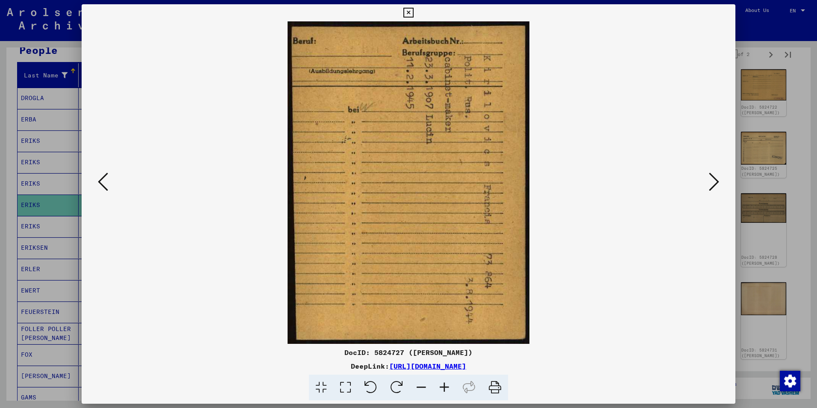
click at [709, 179] on icon at bounding box center [714, 181] width 10 height 21
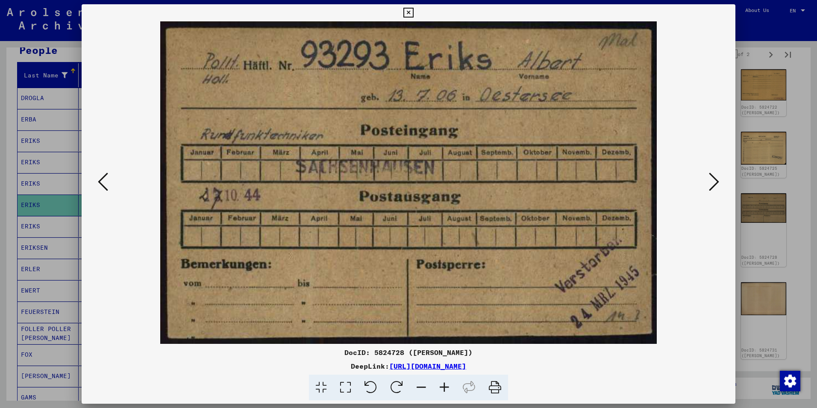
click at [709, 179] on icon at bounding box center [714, 181] width 10 height 21
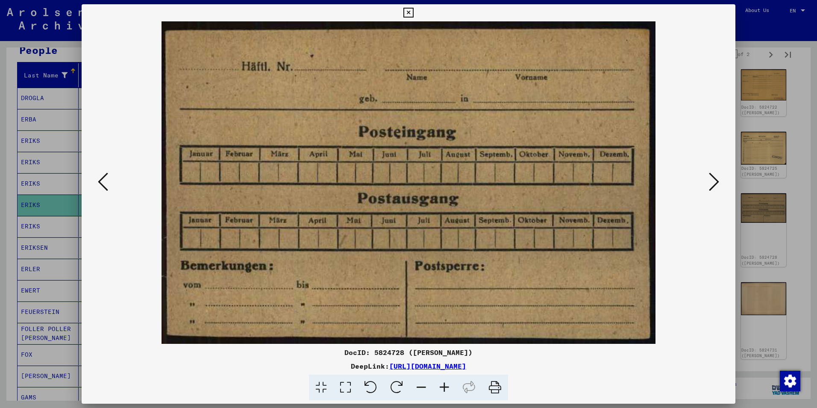
click at [709, 179] on icon at bounding box center [714, 181] width 10 height 21
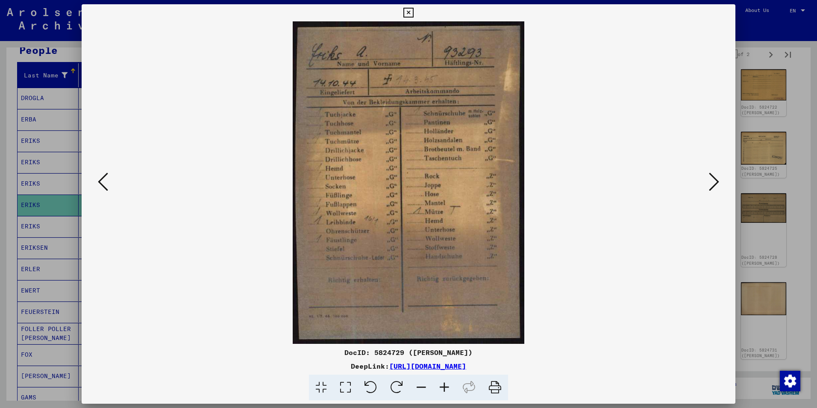
click at [709, 179] on icon at bounding box center [714, 181] width 10 height 21
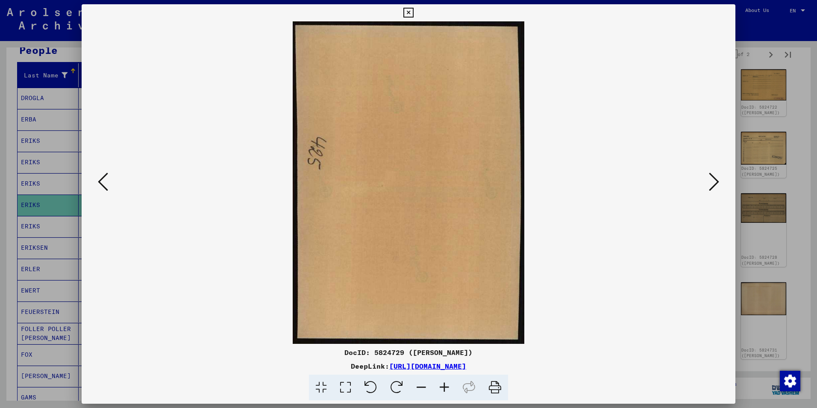
click at [709, 179] on icon at bounding box center [714, 181] width 10 height 21
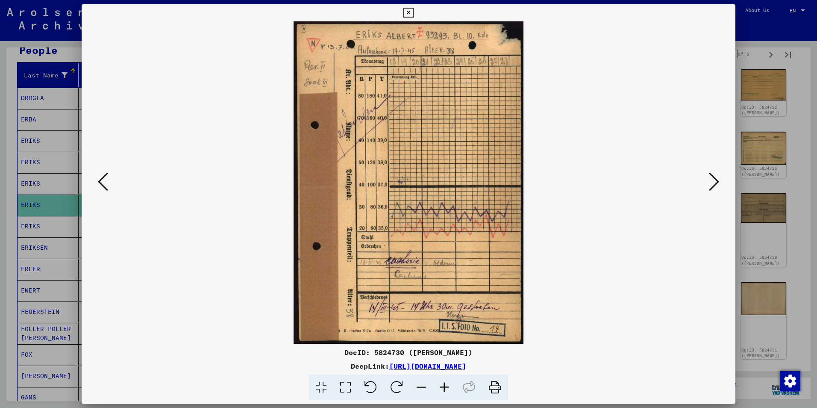
click at [709, 179] on icon at bounding box center [714, 181] width 10 height 21
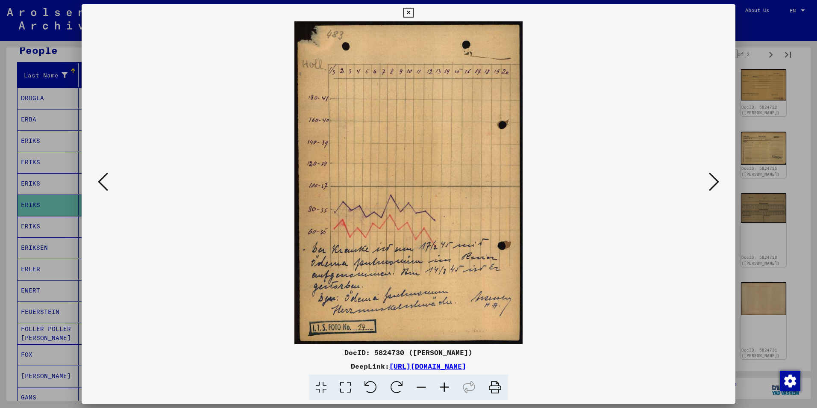
click at [709, 179] on icon at bounding box center [714, 181] width 10 height 21
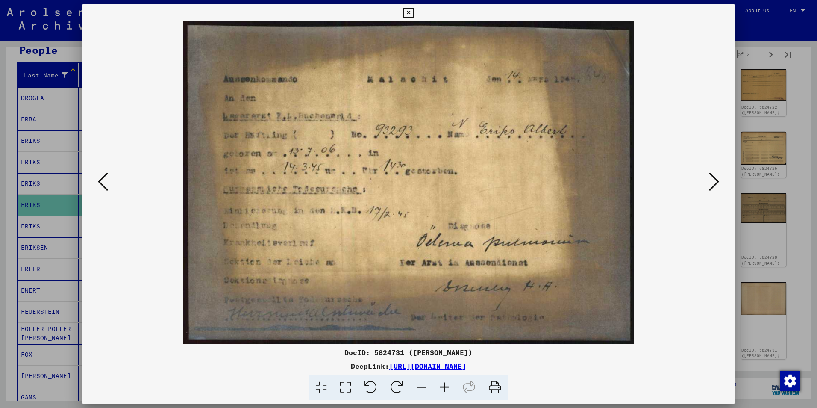
click at [709, 179] on icon at bounding box center [714, 181] width 10 height 21
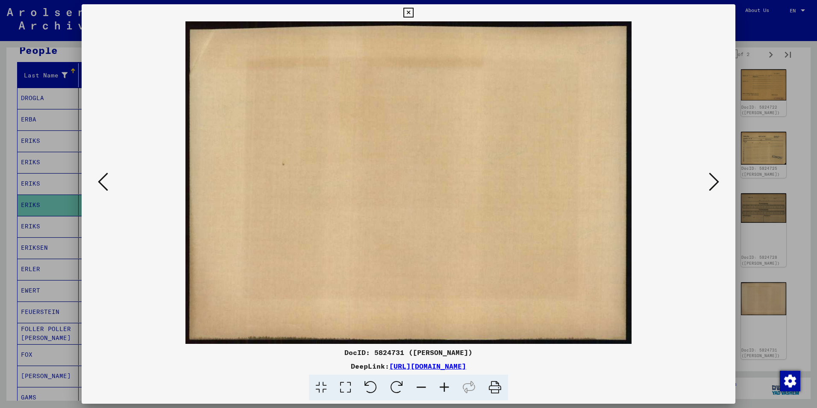
click at [709, 179] on icon at bounding box center [714, 181] width 10 height 21
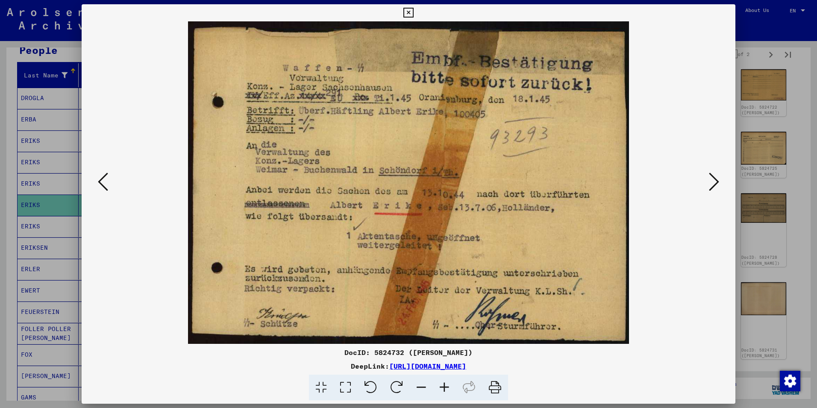
click at [709, 179] on icon at bounding box center [714, 181] width 10 height 21
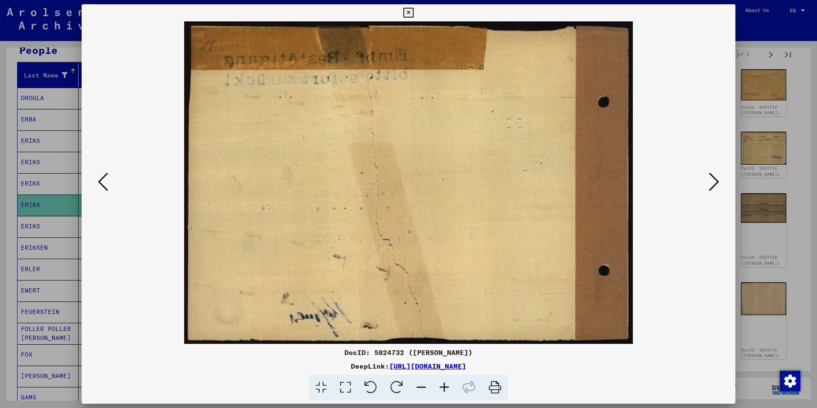
click at [709, 179] on icon at bounding box center [714, 181] width 10 height 21
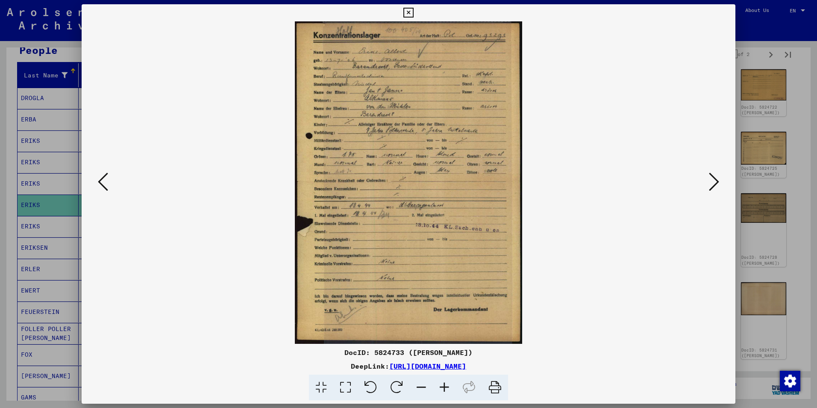
click at [709, 179] on icon at bounding box center [714, 181] width 10 height 21
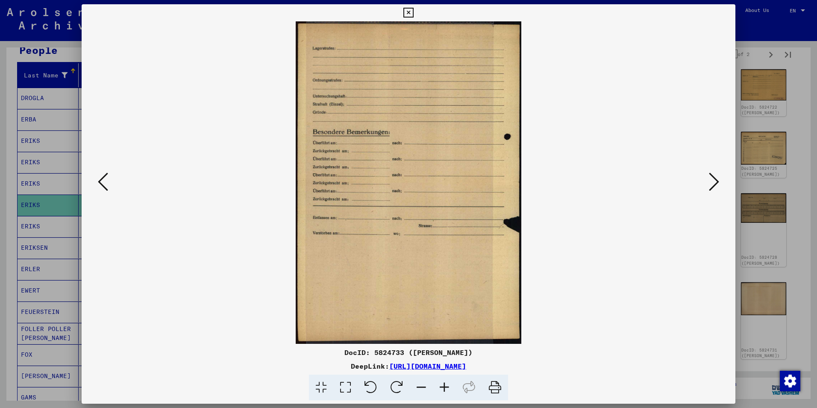
click at [709, 179] on icon at bounding box center [714, 181] width 10 height 21
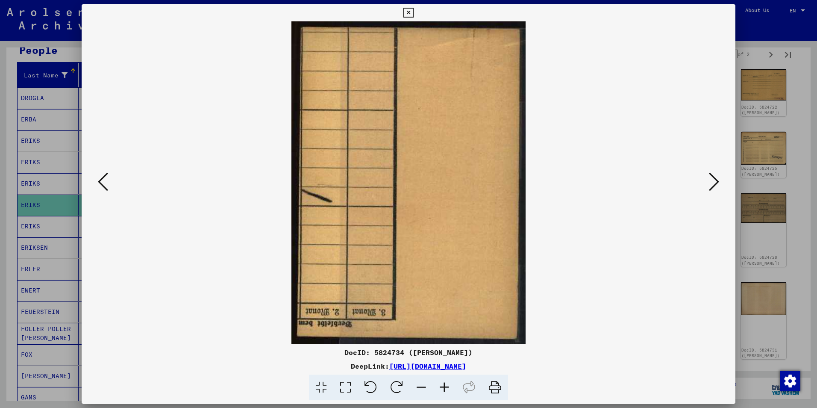
click at [709, 179] on icon at bounding box center [714, 181] width 10 height 21
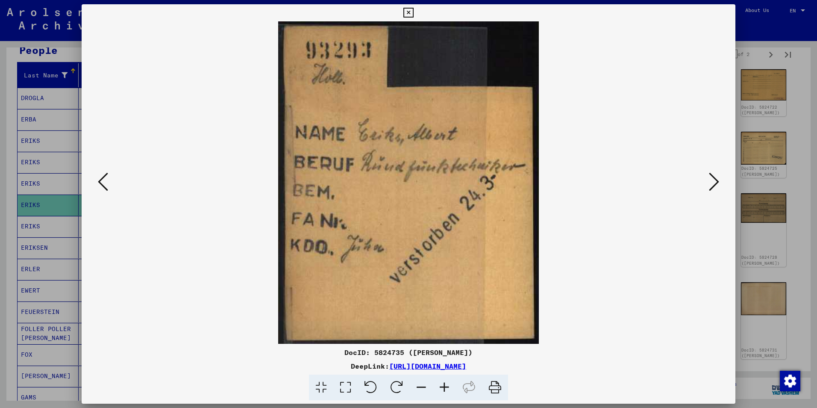
click at [709, 179] on icon at bounding box center [714, 181] width 10 height 21
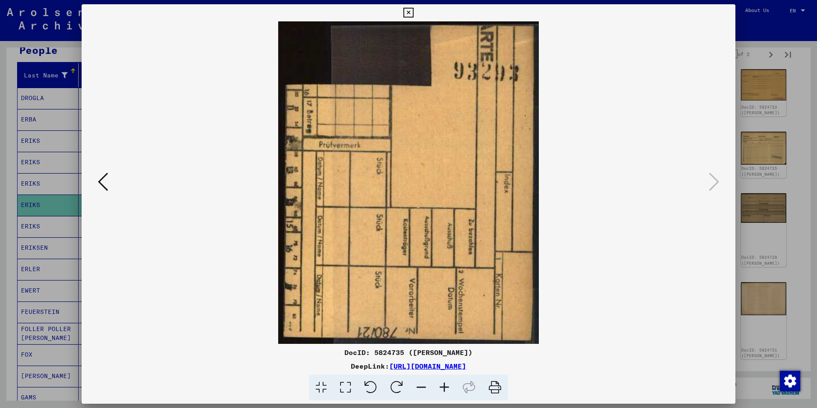
click at [409, 14] on icon at bounding box center [408, 13] width 10 height 10
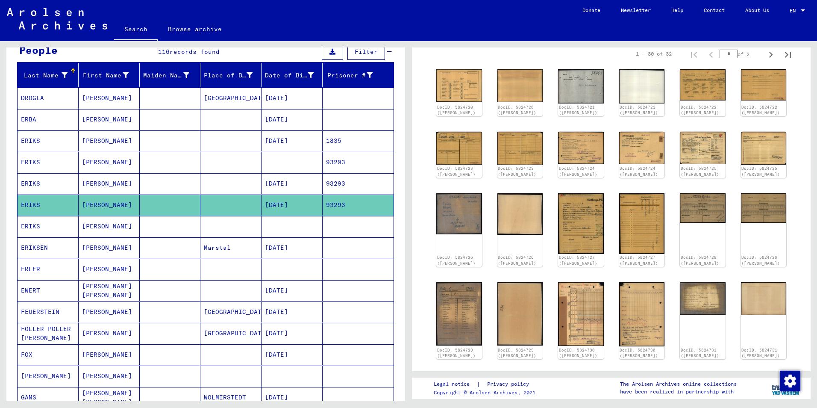
click at [372, 227] on mat-cell at bounding box center [358, 226] width 71 height 21
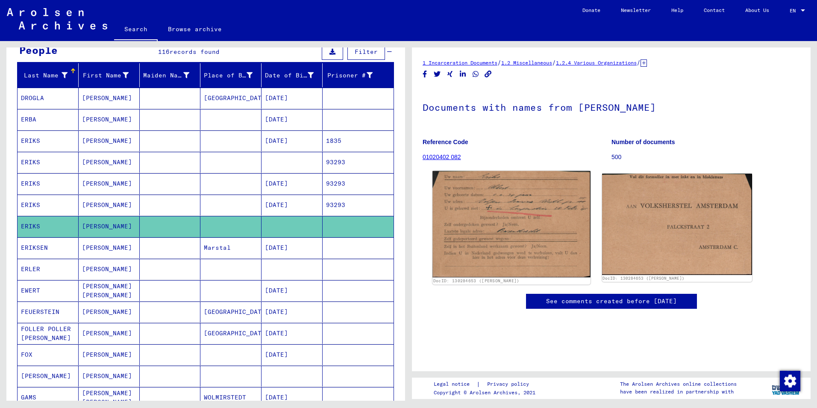
click at [499, 214] on img at bounding box center [511, 224] width 158 height 106
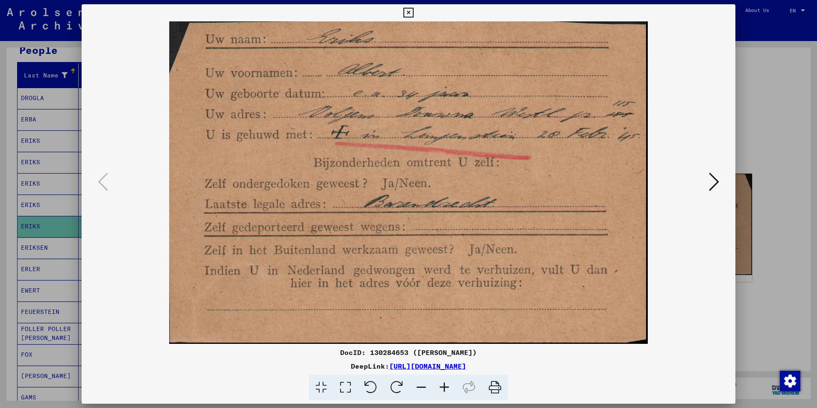
click at [710, 181] on icon at bounding box center [714, 181] width 10 height 21
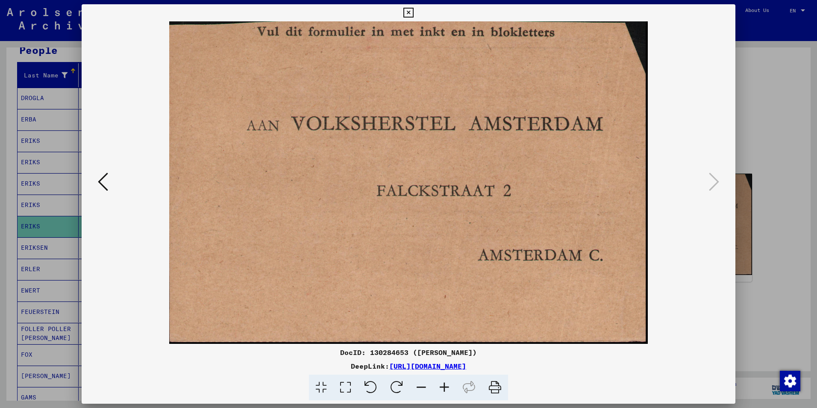
click at [405, 14] on icon at bounding box center [408, 13] width 10 height 10
